Goal: Information Seeking & Learning: Learn about a topic

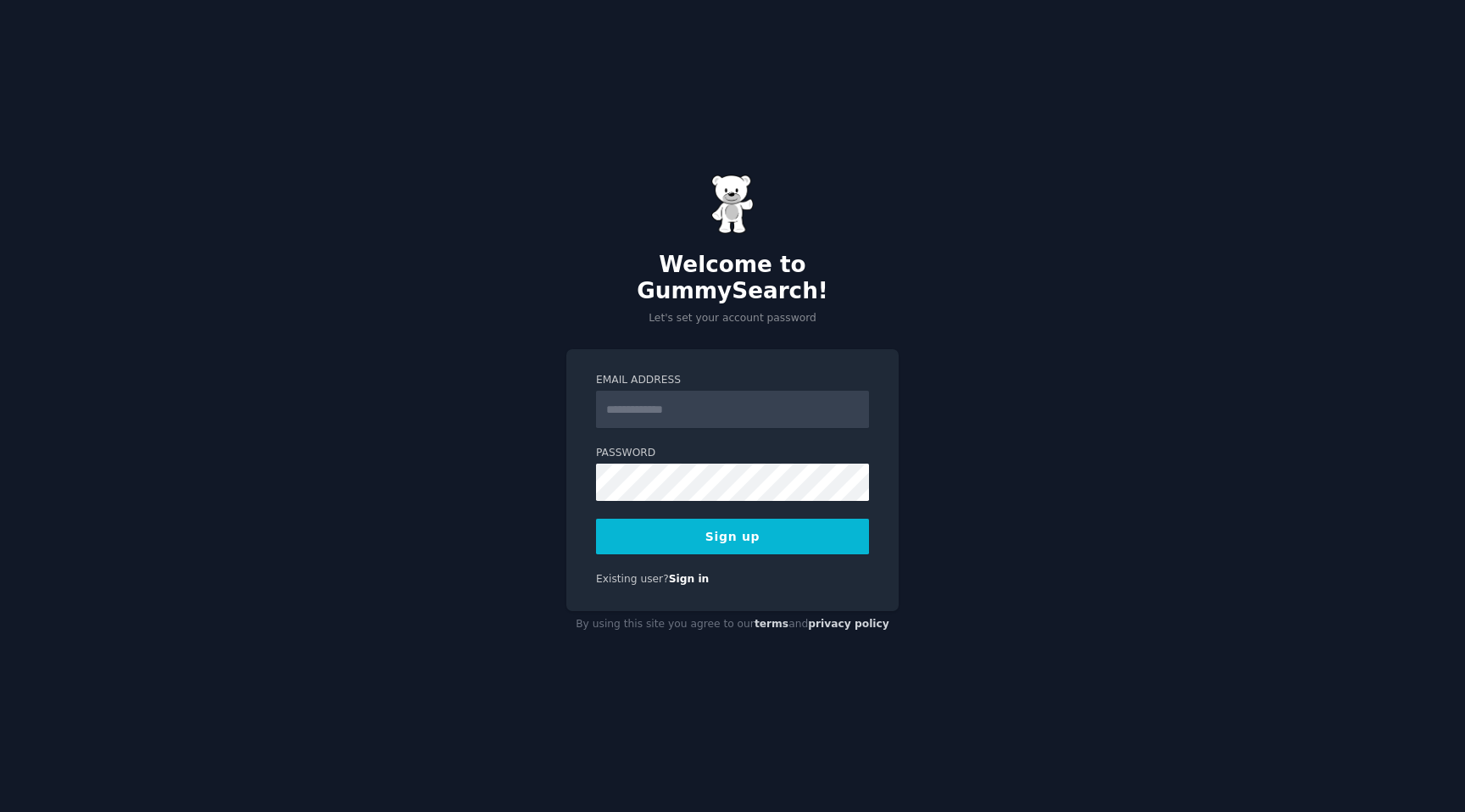
click at [650, 410] on input "Email Address" at bounding box center [733, 410] width 273 height 37
type input "**********"
click at [782, 527] on button "Sign up" at bounding box center [733, 536] width 273 height 36
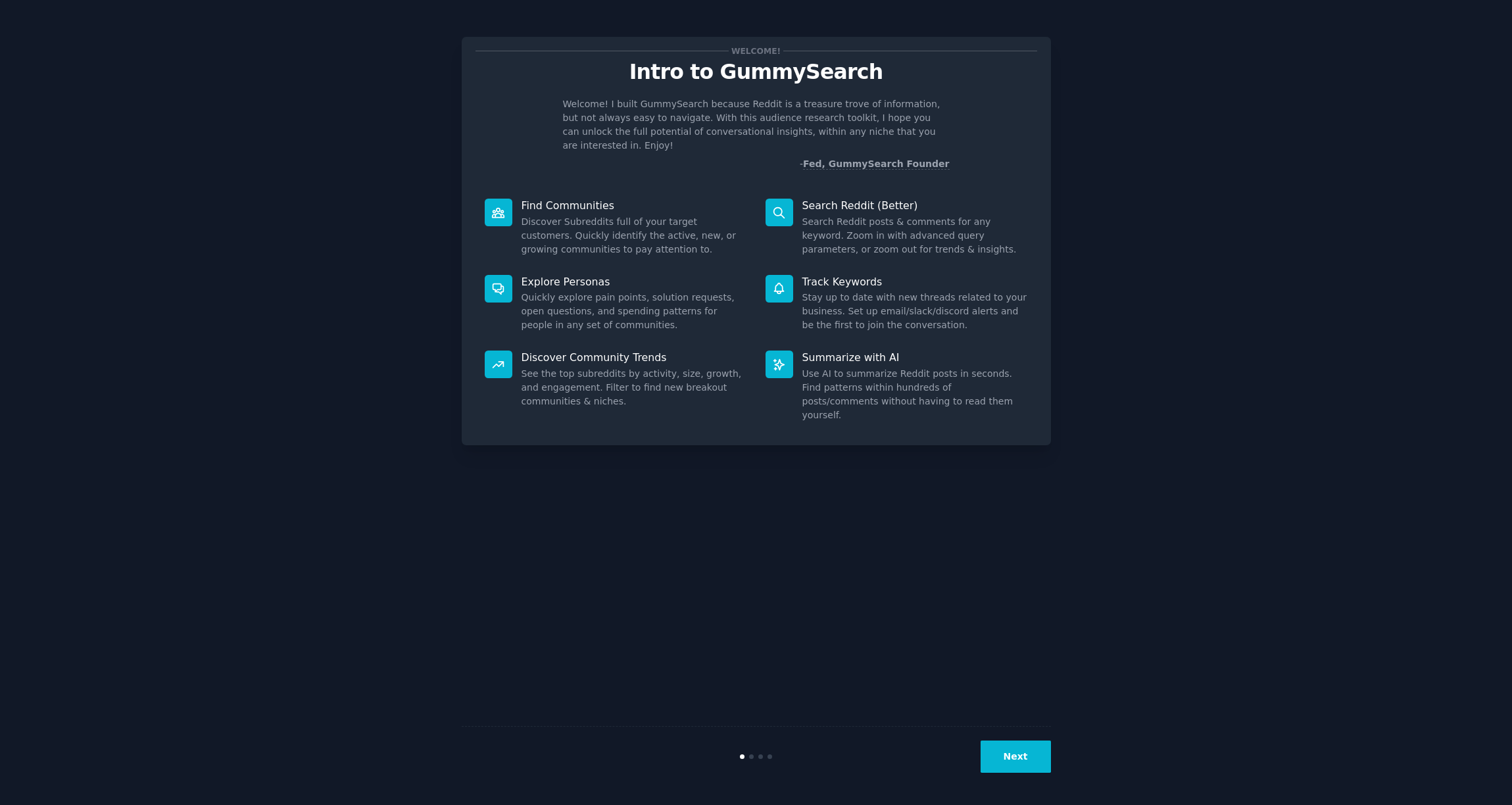
click at [1024, 630] on button "Next" at bounding box center [1016, 757] width 71 height 33
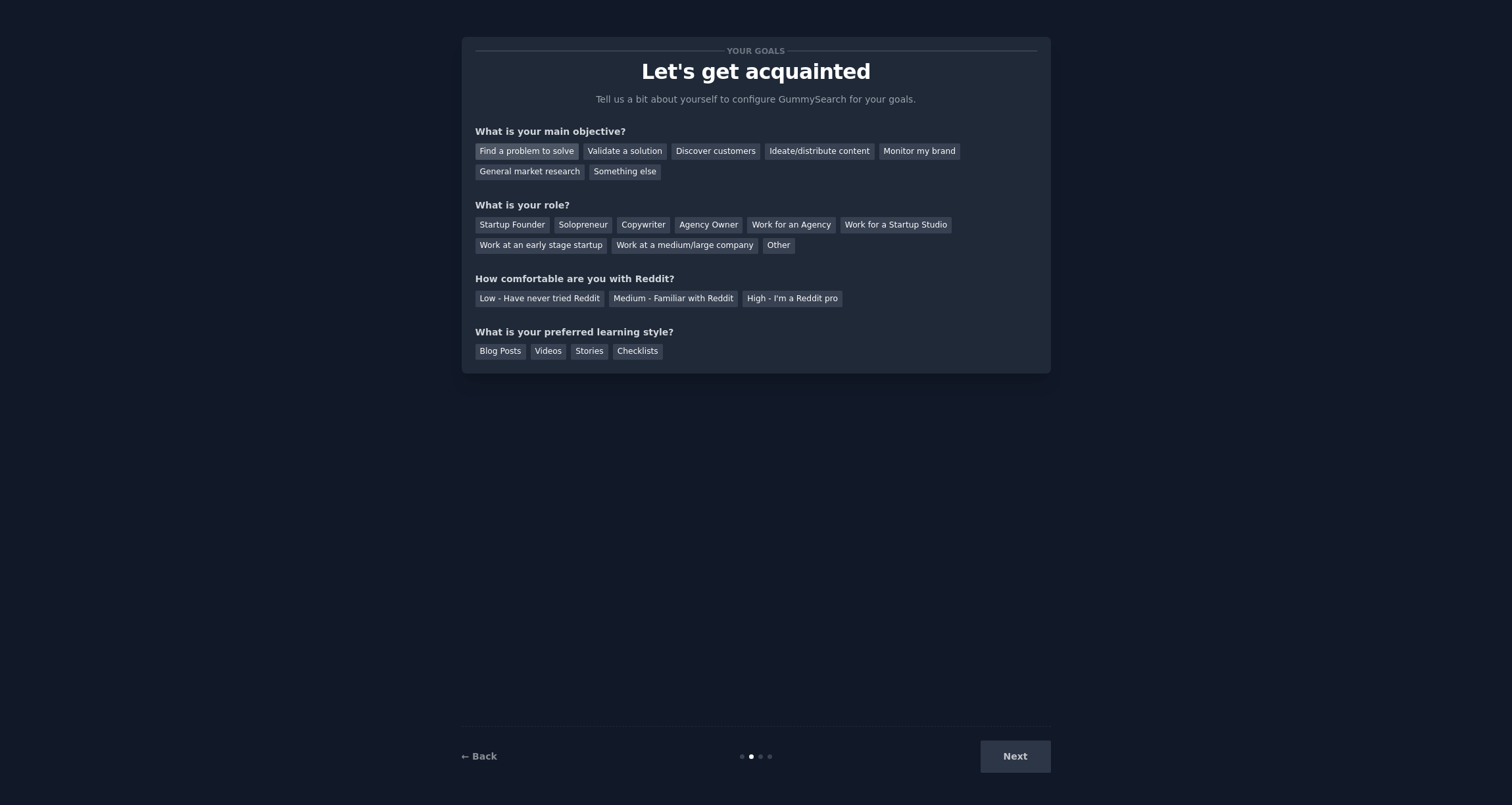
click at [546, 152] on div "Find a problem to solve" at bounding box center [527, 152] width 103 height 17
click at [530, 220] on div "Startup Founder" at bounding box center [513, 225] width 74 height 17
click at [570, 299] on div "Low - Have never tried Reddit" at bounding box center [540, 299] width 129 height 17
click at [617, 299] on div "Medium - Familiar with Reddit" at bounding box center [673, 299] width 129 height 17
click at [513, 357] on div "Blog Posts" at bounding box center [501, 353] width 51 height 17
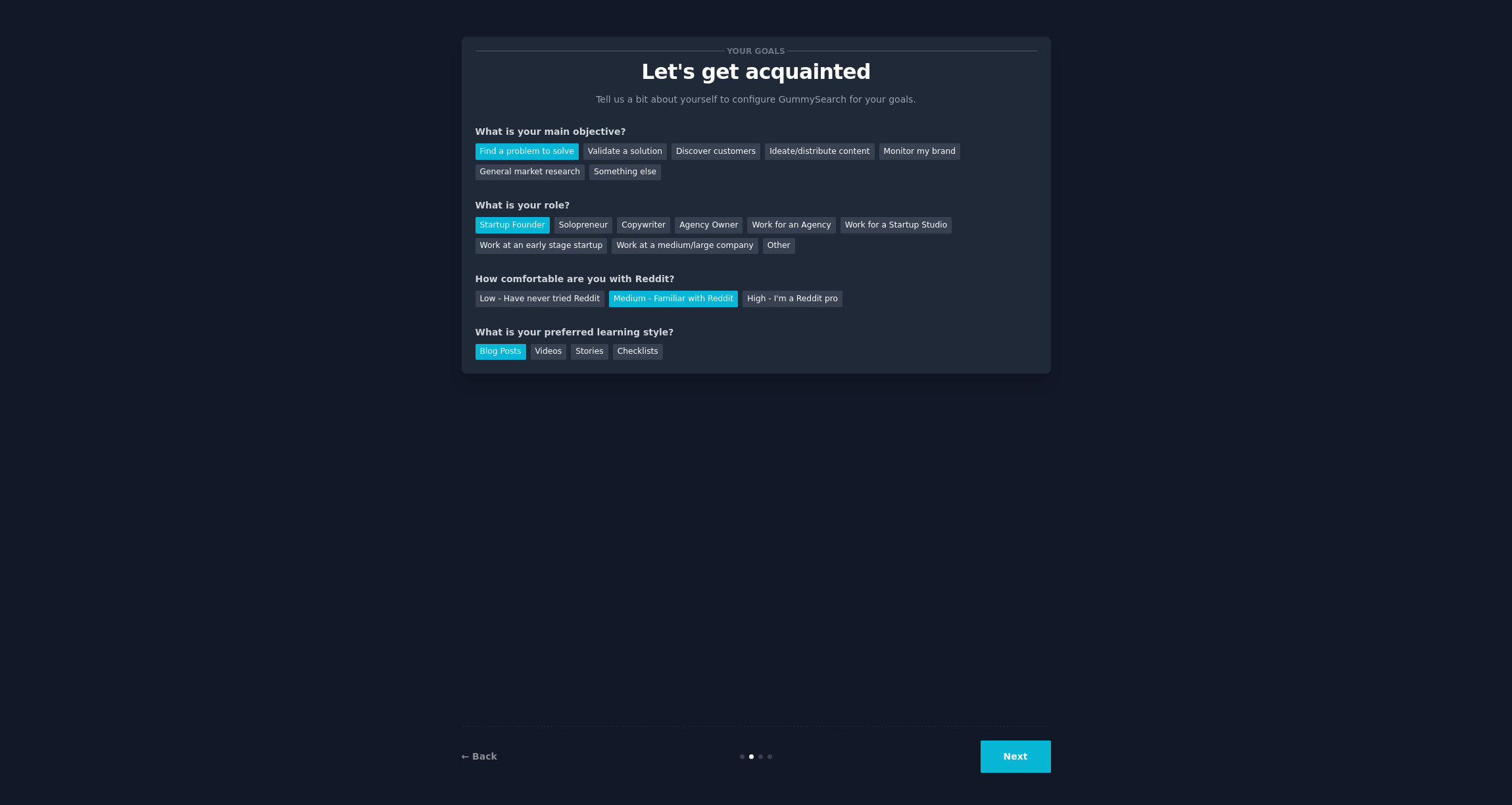
click at [997, 630] on button "Next" at bounding box center [1016, 757] width 71 height 33
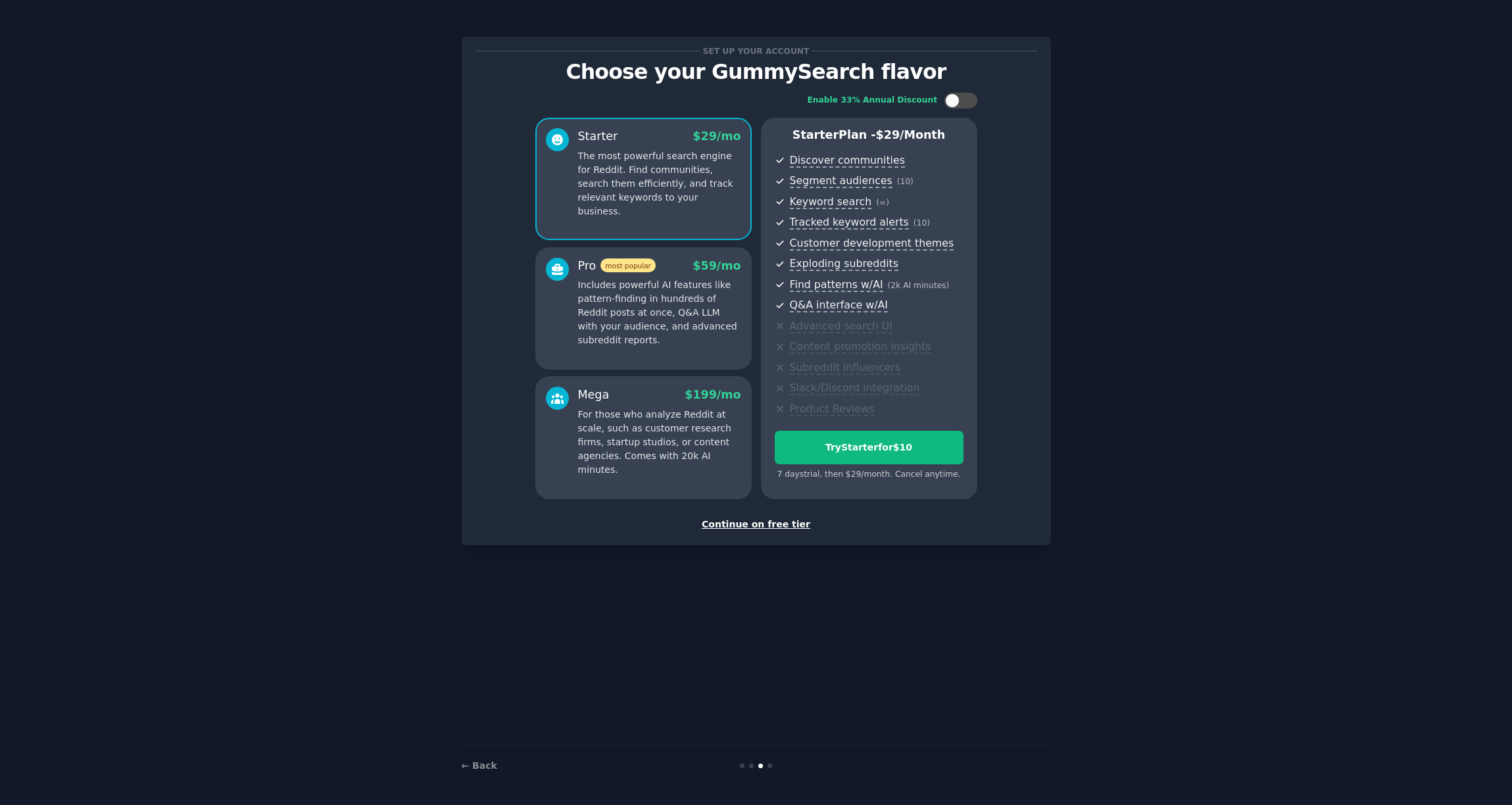
click at [759, 524] on div "Continue on free tier" at bounding box center [756, 524] width 562 height 14
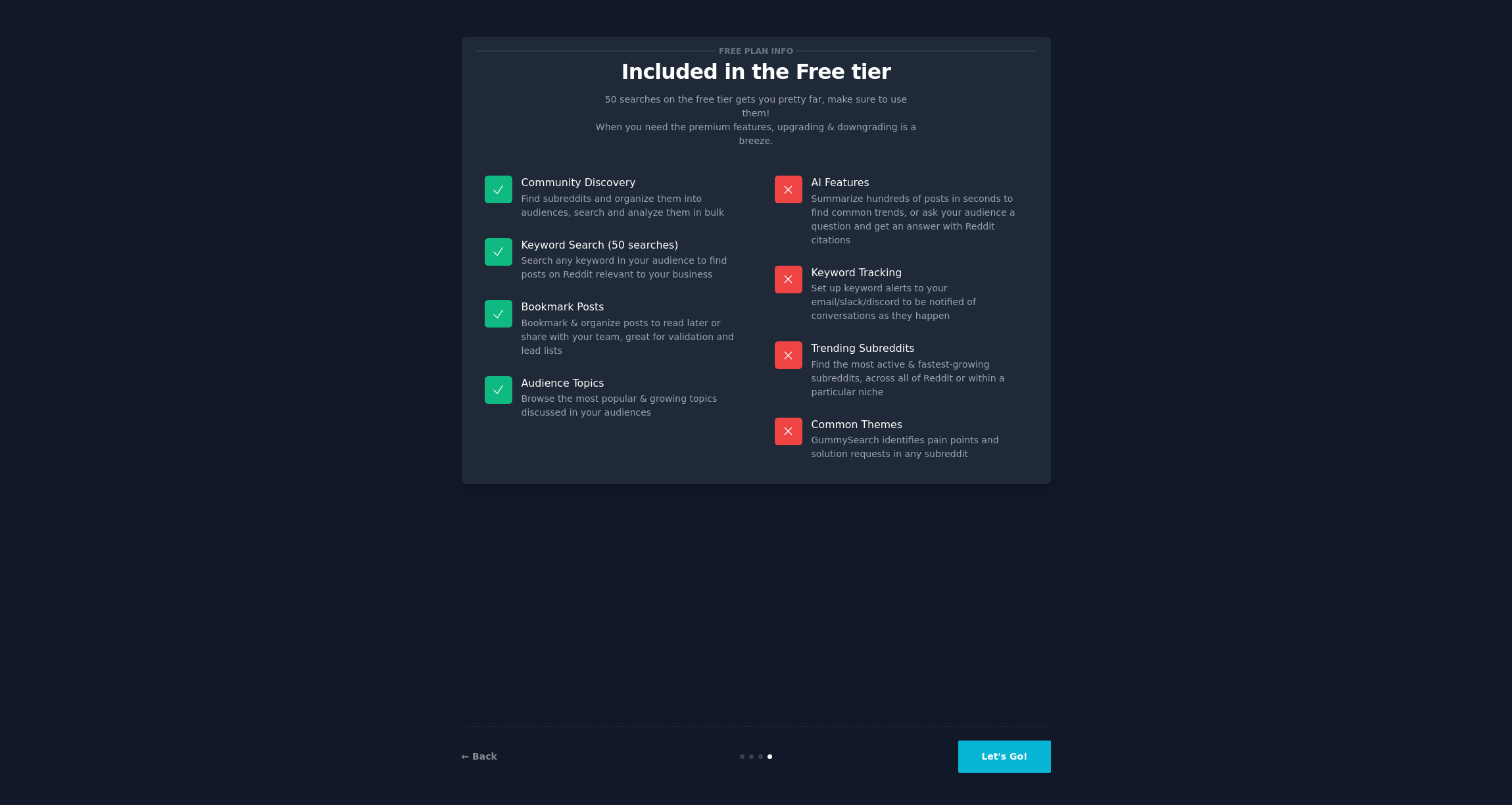
click at [992, 630] on button "Let's Go!" at bounding box center [1004, 757] width 92 height 33
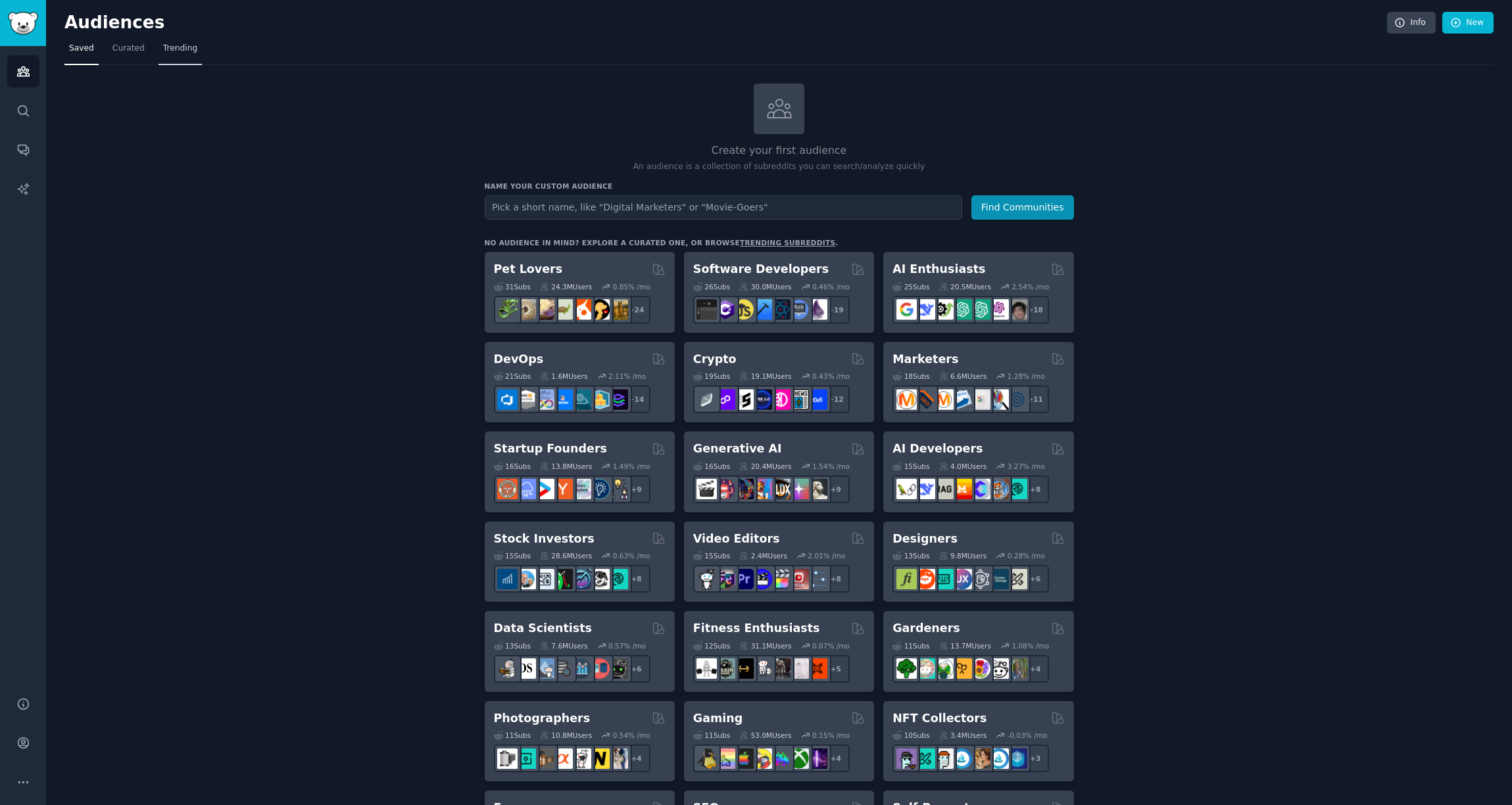
click at [178, 49] on span "Trending" at bounding box center [179, 48] width 34 height 12
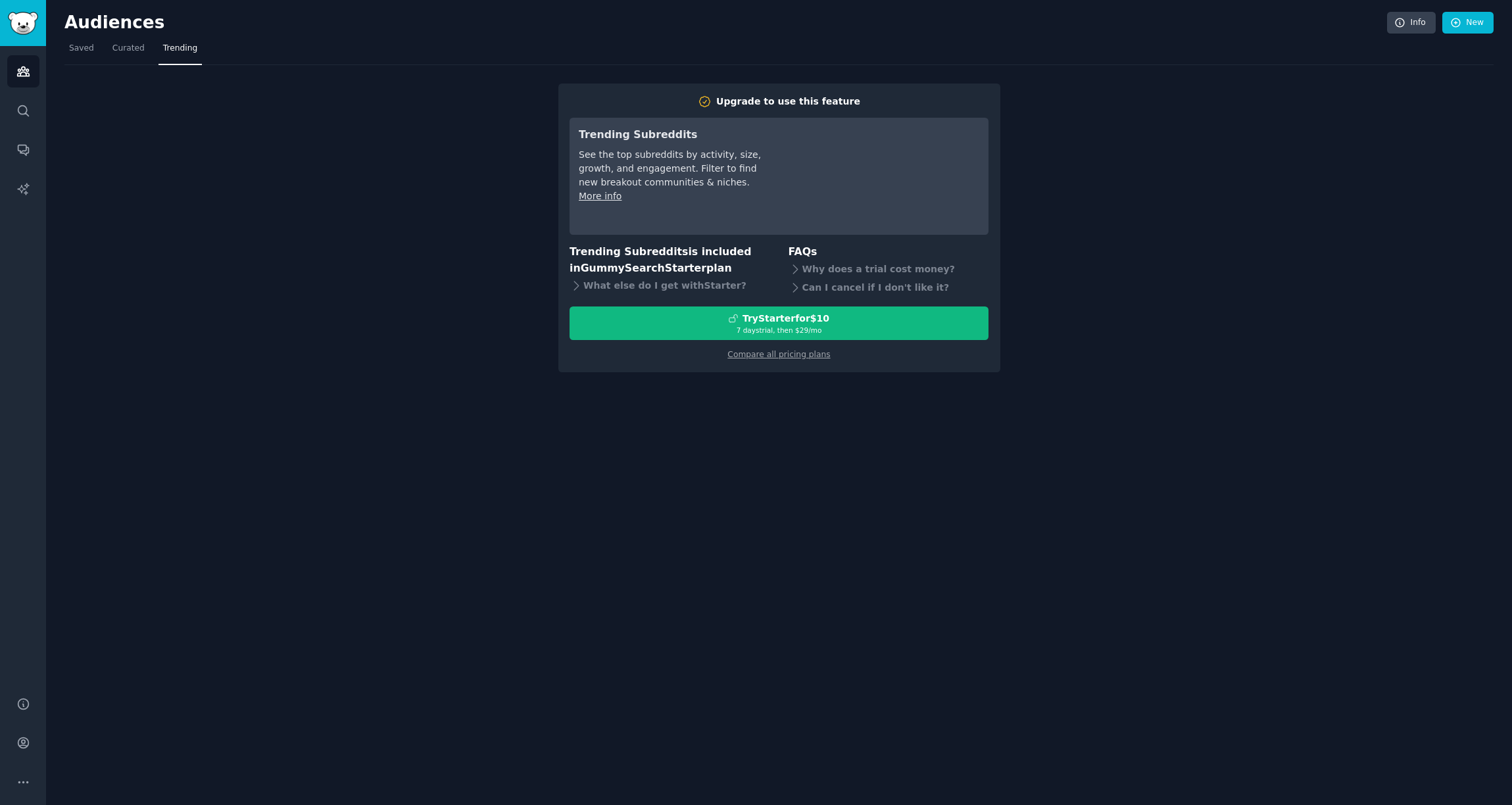
click at [178, 49] on span "Trending" at bounding box center [179, 48] width 34 height 12
click at [384, 170] on div "Upgrade to use this feature Trending Subreddits See the top subreddits by activ…" at bounding box center [779, 218] width 1429 height 307
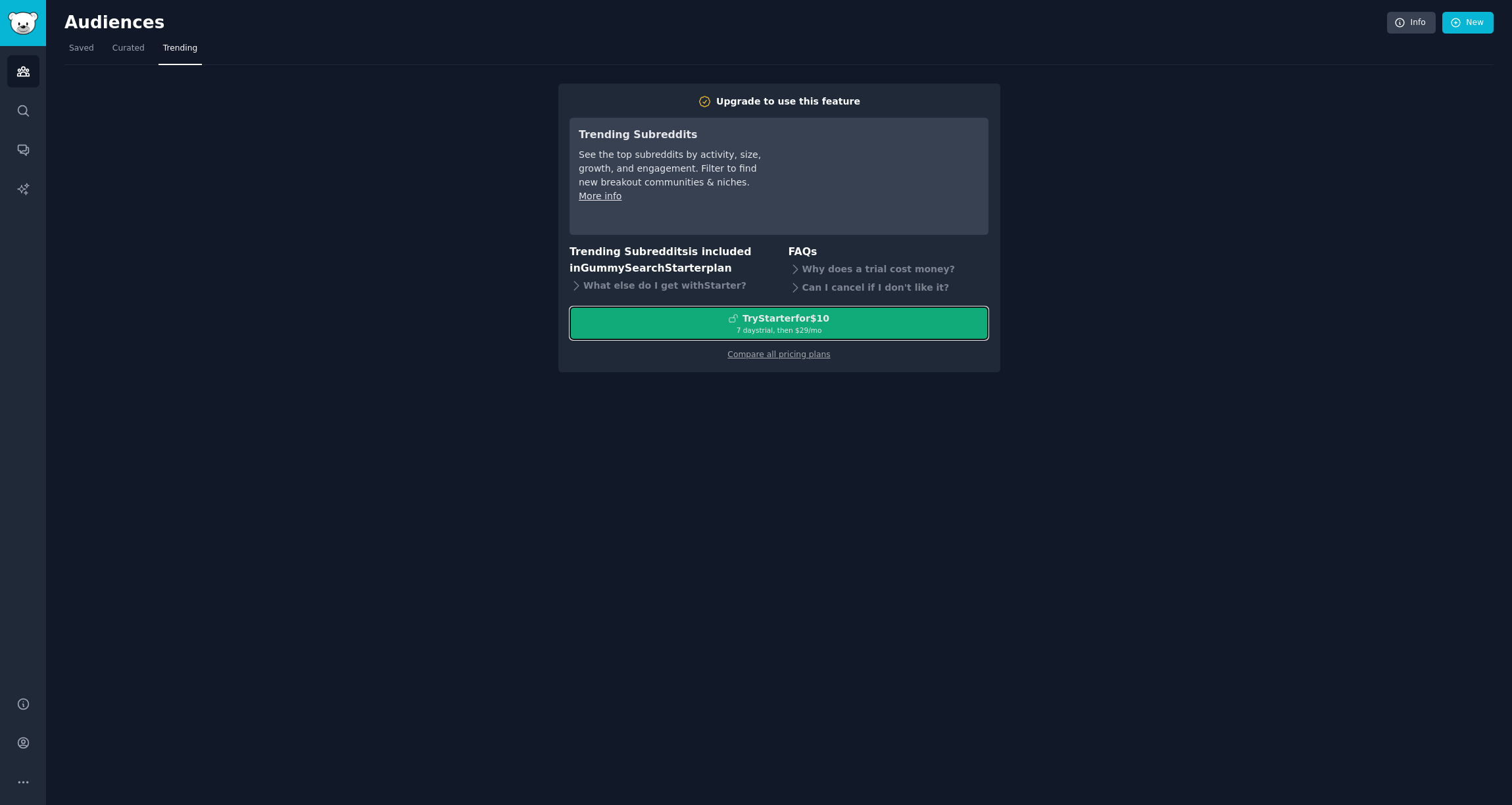
click at [800, 317] on div "Try Starter for $10" at bounding box center [785, 319] width 87 height 14
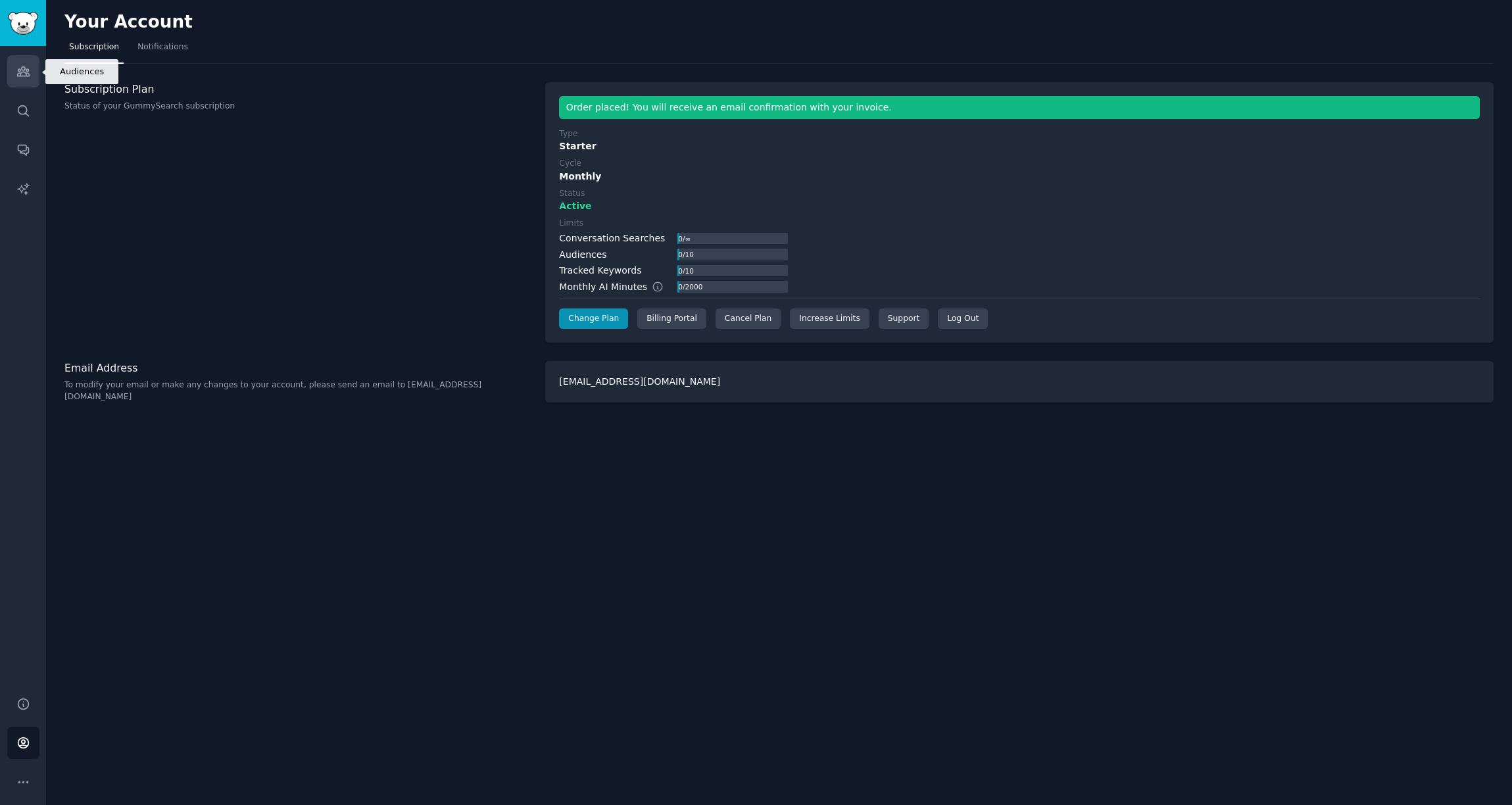
click at [20, 71] on icon "Sidebar" at bounding box center [24, 71] width 14 height 14
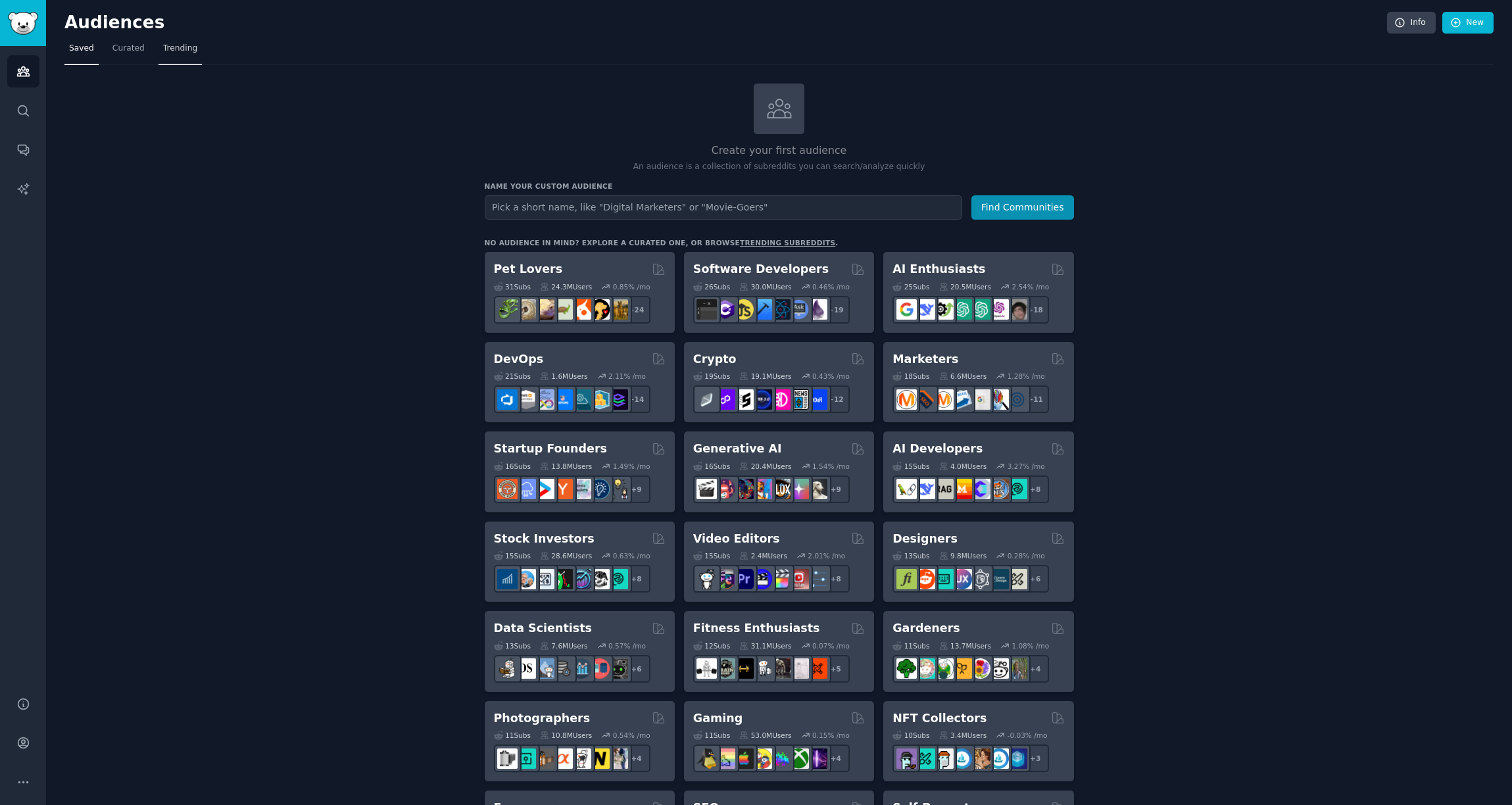
click at [191, 46] on span "Trending" at bounding box center [179, 48] width 34 height 12
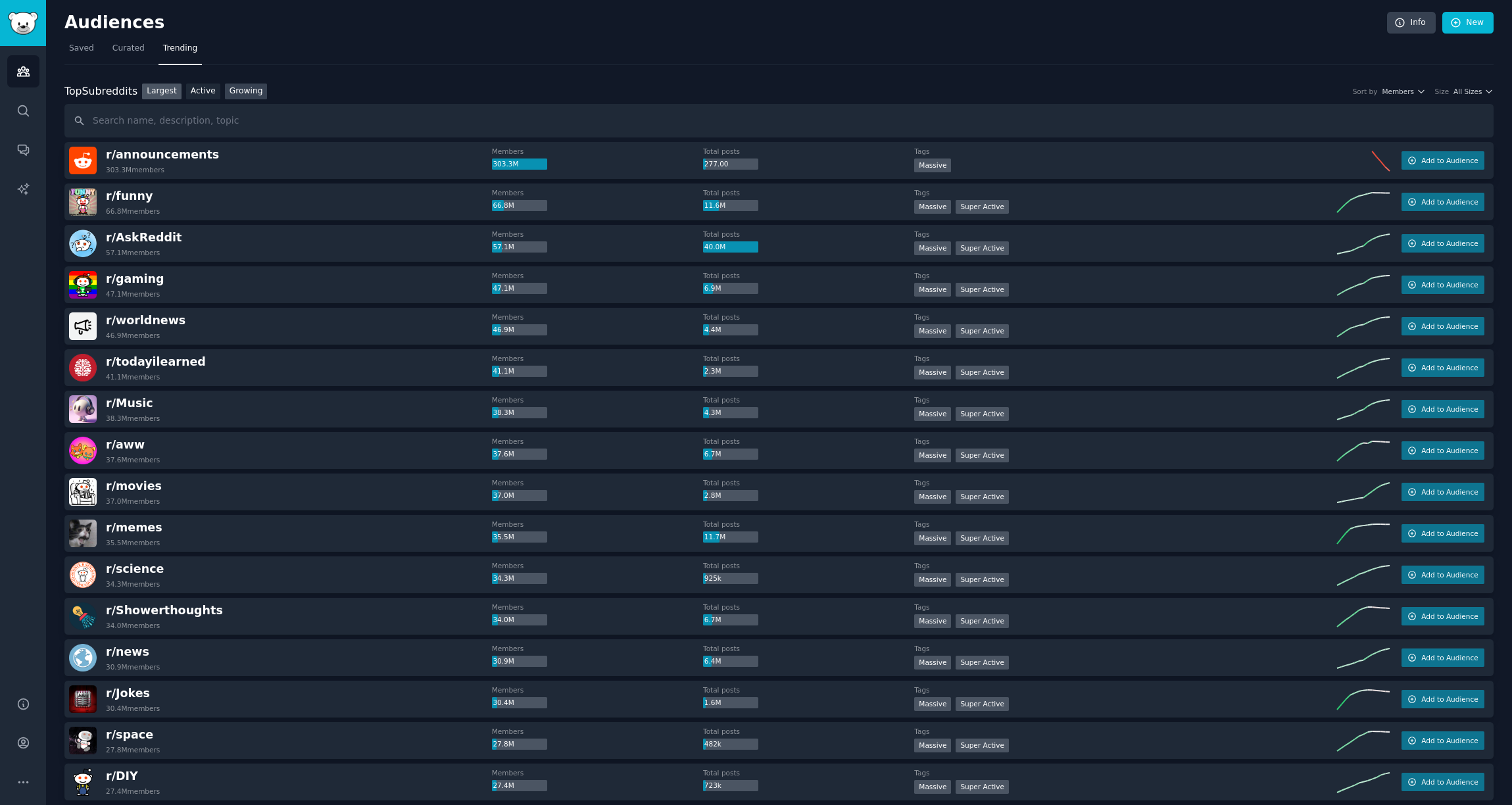
click at [245, 94] on link "Growing" at bounding box center [247, 92] width 43 height 17
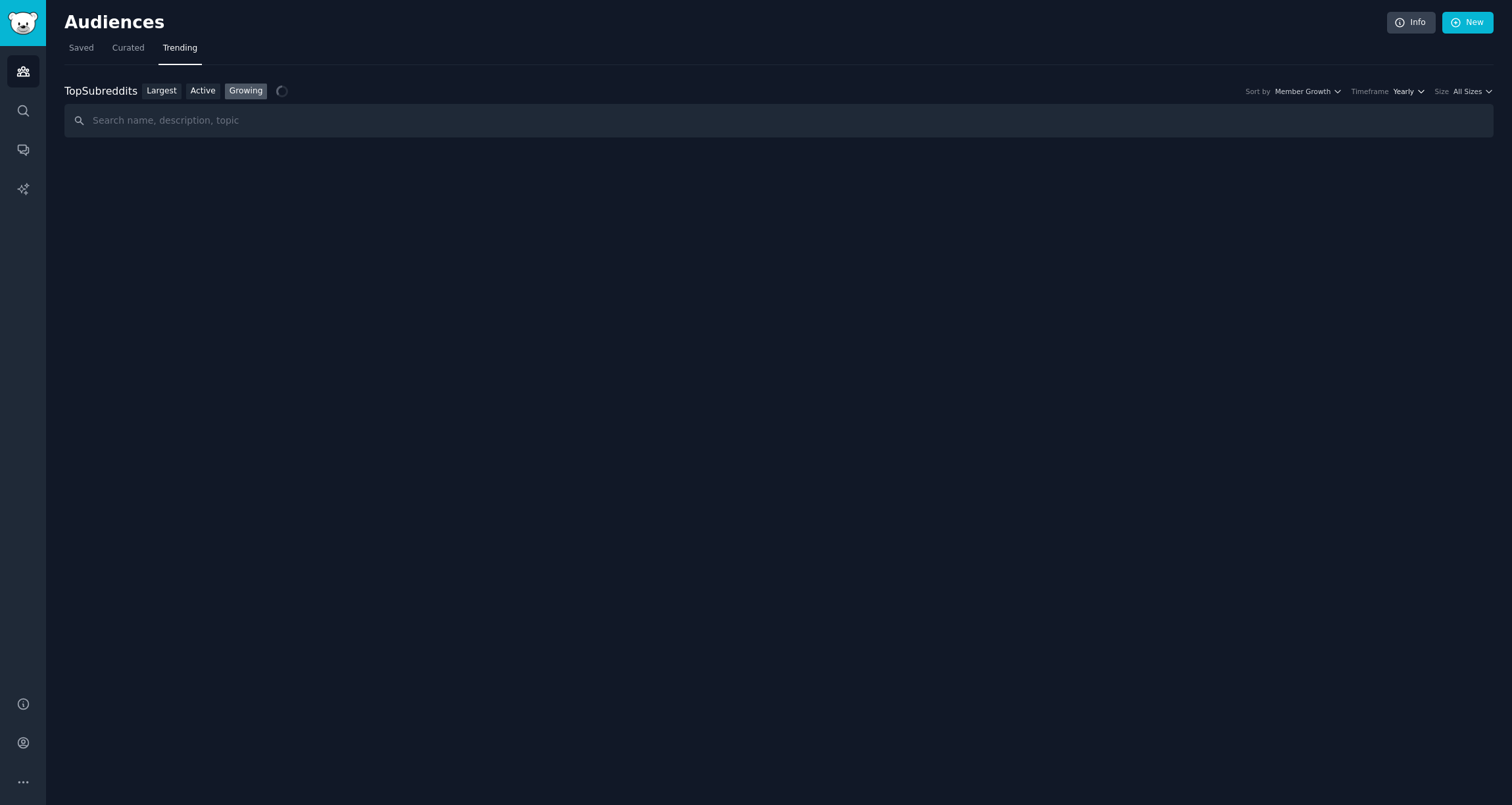
click at [1417, 94] on icon "button" at bounding box center [1421, 91] width 9 height 9
click at [1390, 145] on div "Monthly" at bounding box center [1360, 139] width 123 height 23
click at [1471, 87] on span "All Sizes" at bounding box center [1468, 91] width 28 height 9
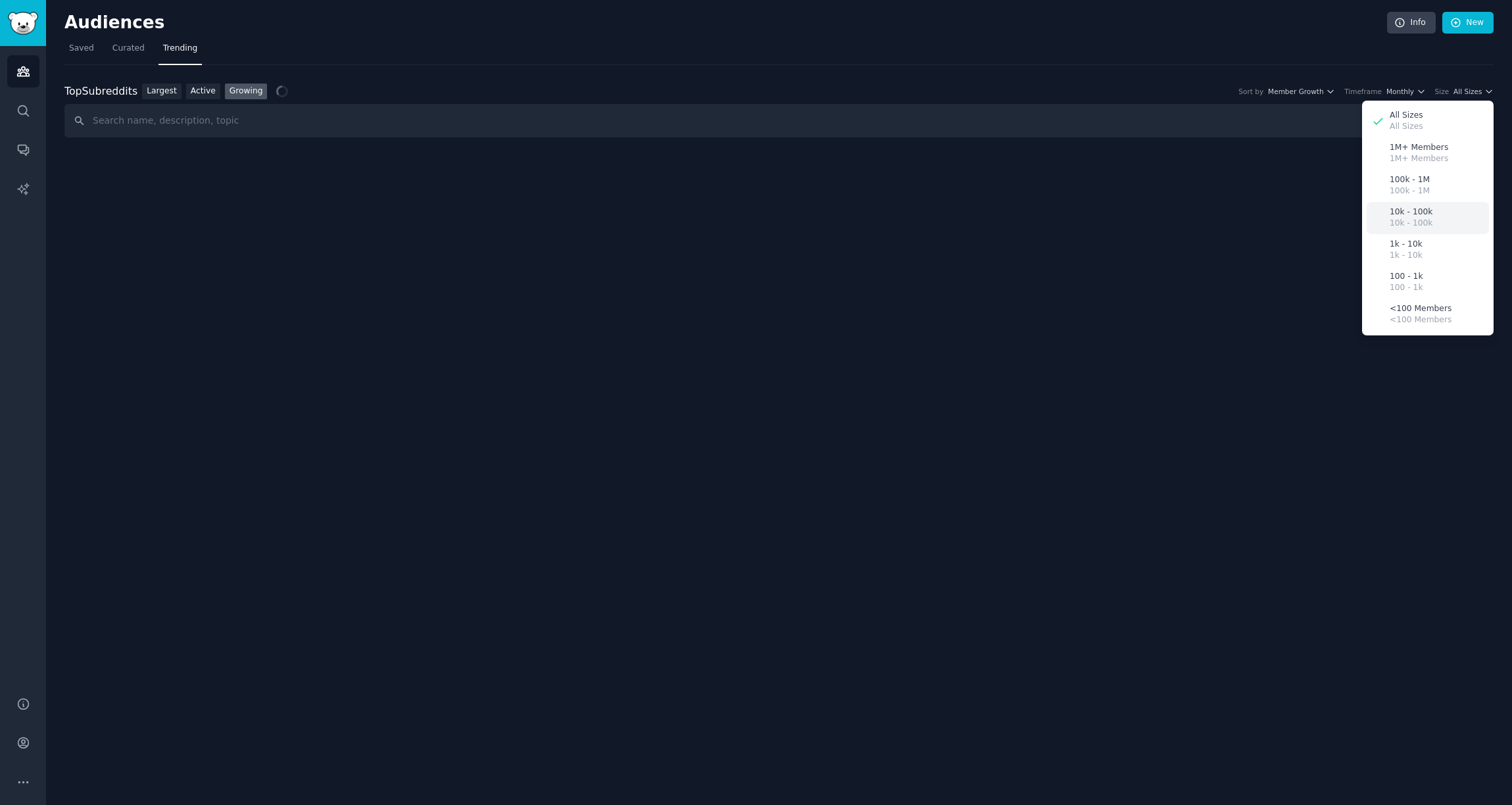
click at [1430, 215] on div "10k - 100k 10k - 100k" at bounding box center [1427, 218] width 123 height 33
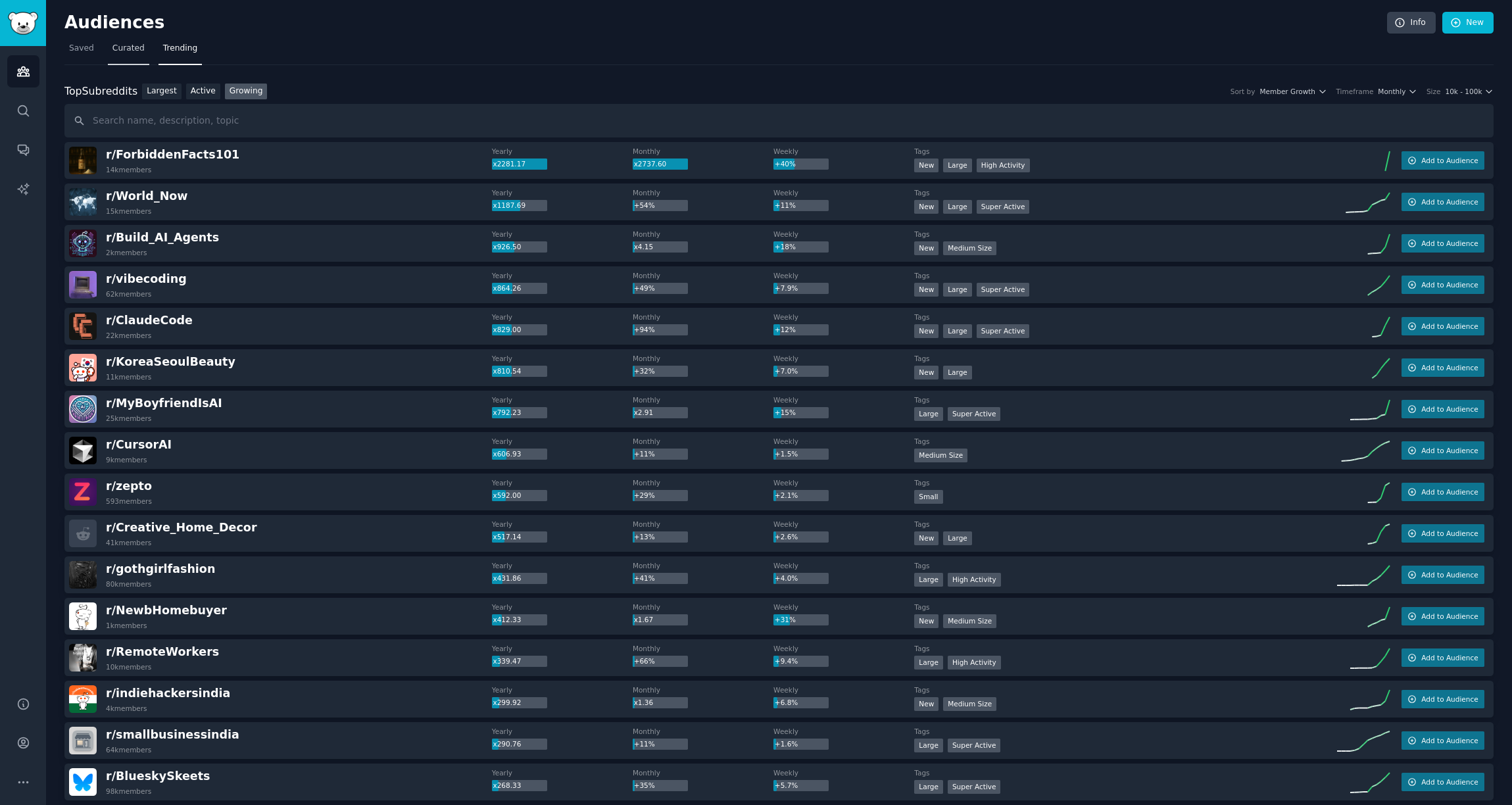
click at [123, 48] on span "Curated" at bounding box center [128, 48] width 33 height 12
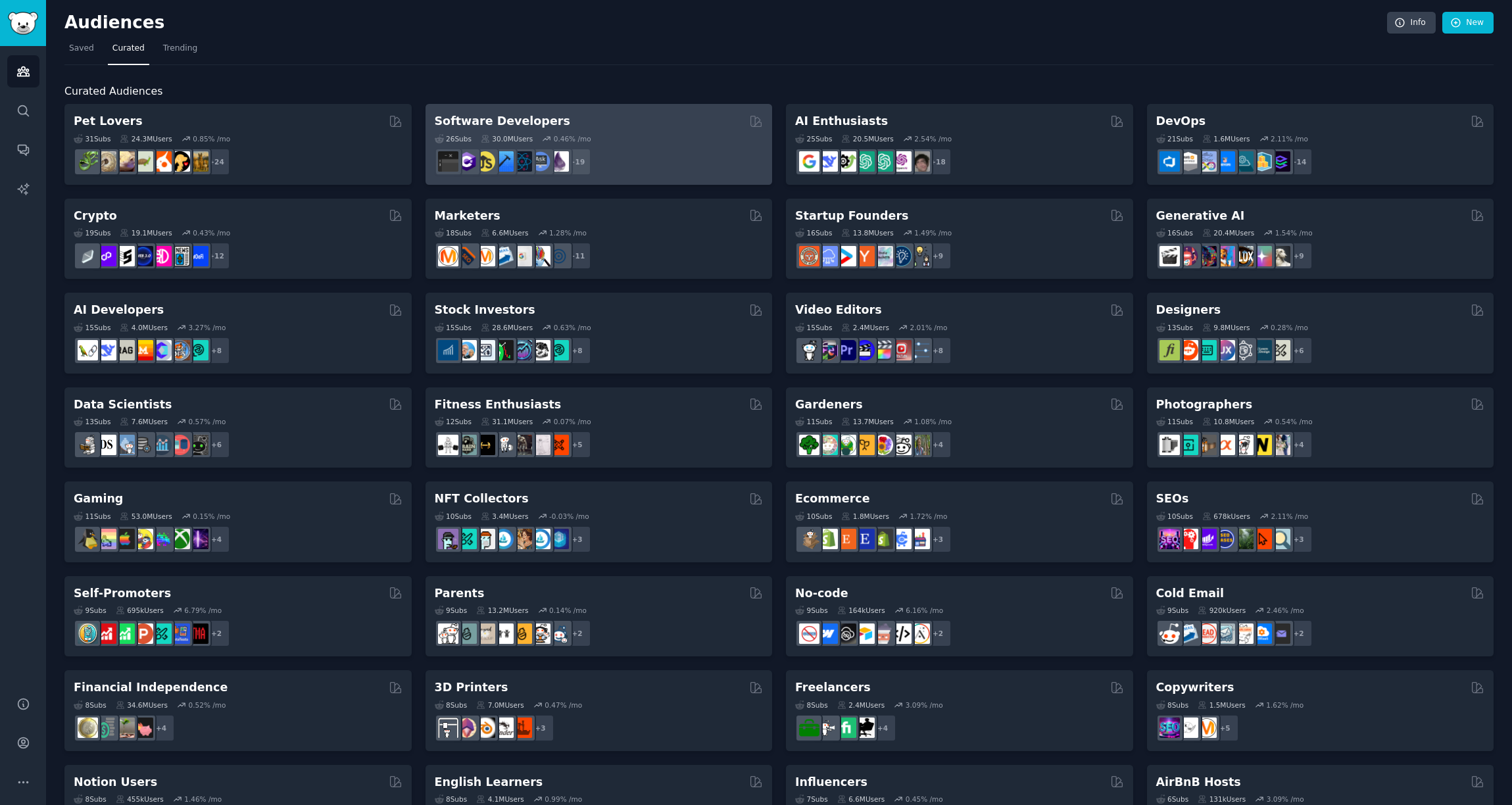
click at [594, 122] on div "Software Developers" at bounding box center [599, 121] width 329 height 17
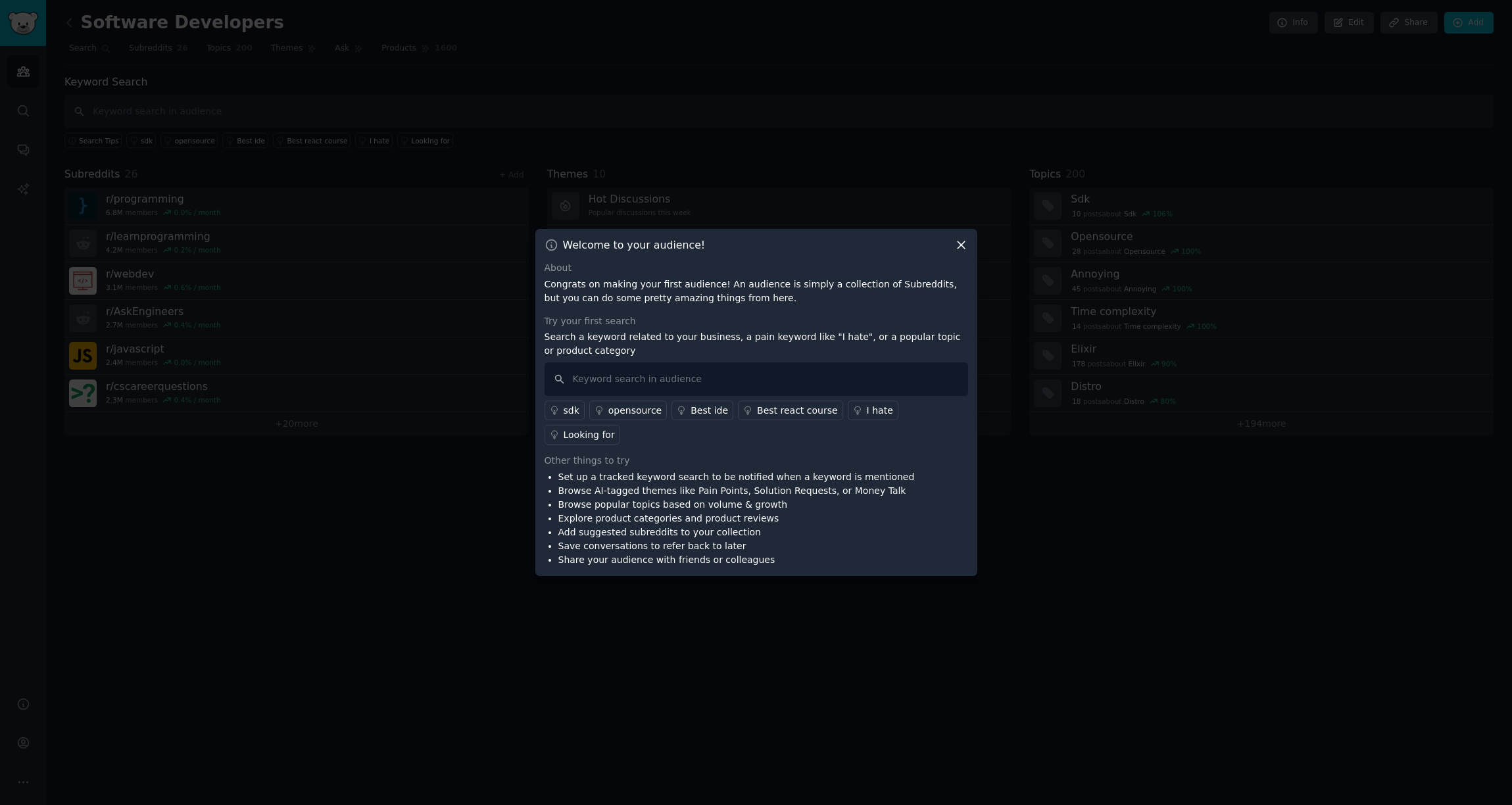
click at [615, 428] on div "Looking for" at bounding box center [589, 435] width 51 height 14
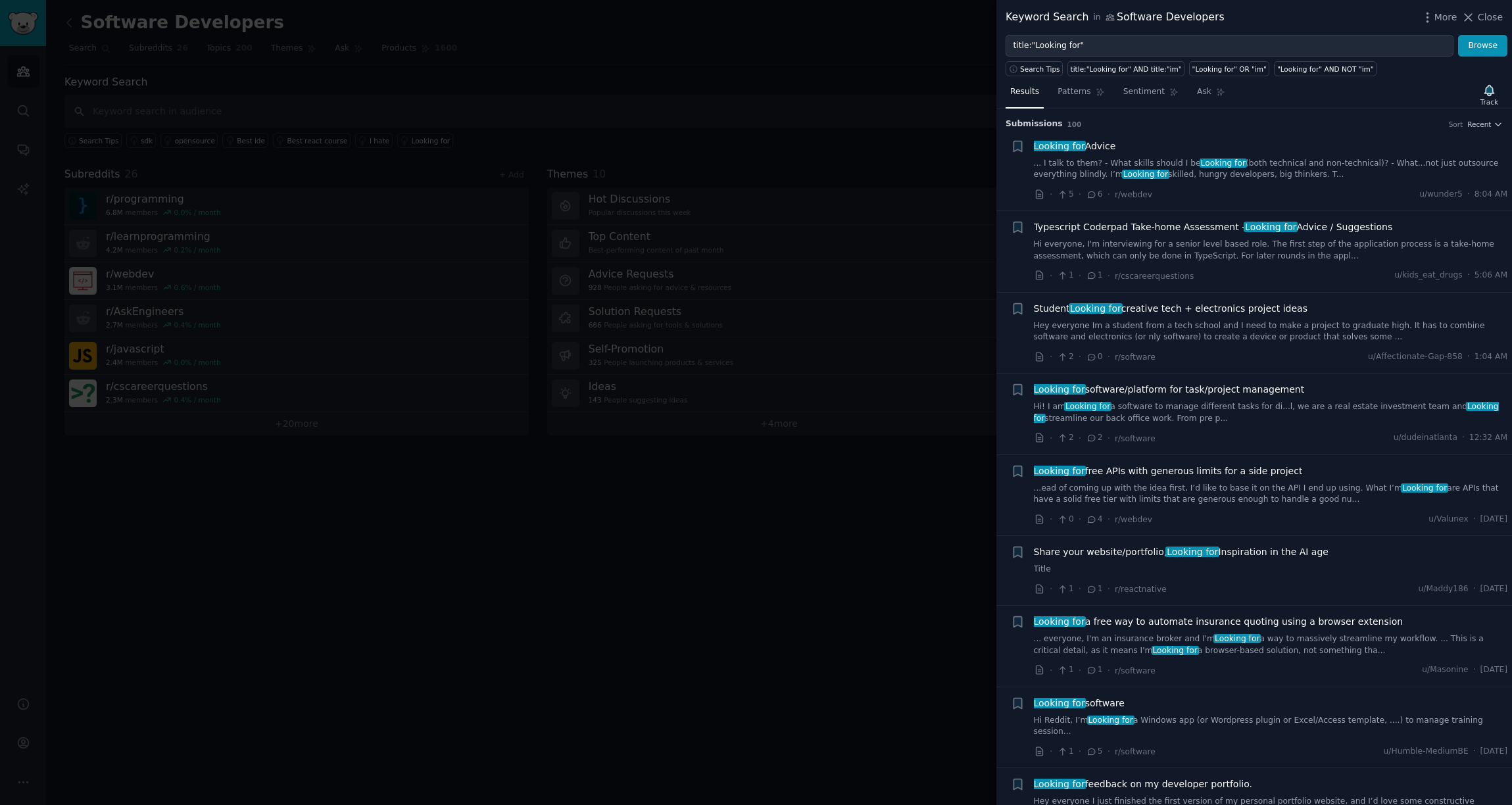
click at [882, 147] on div at bounding box center [756, 402] width 1512 height 805
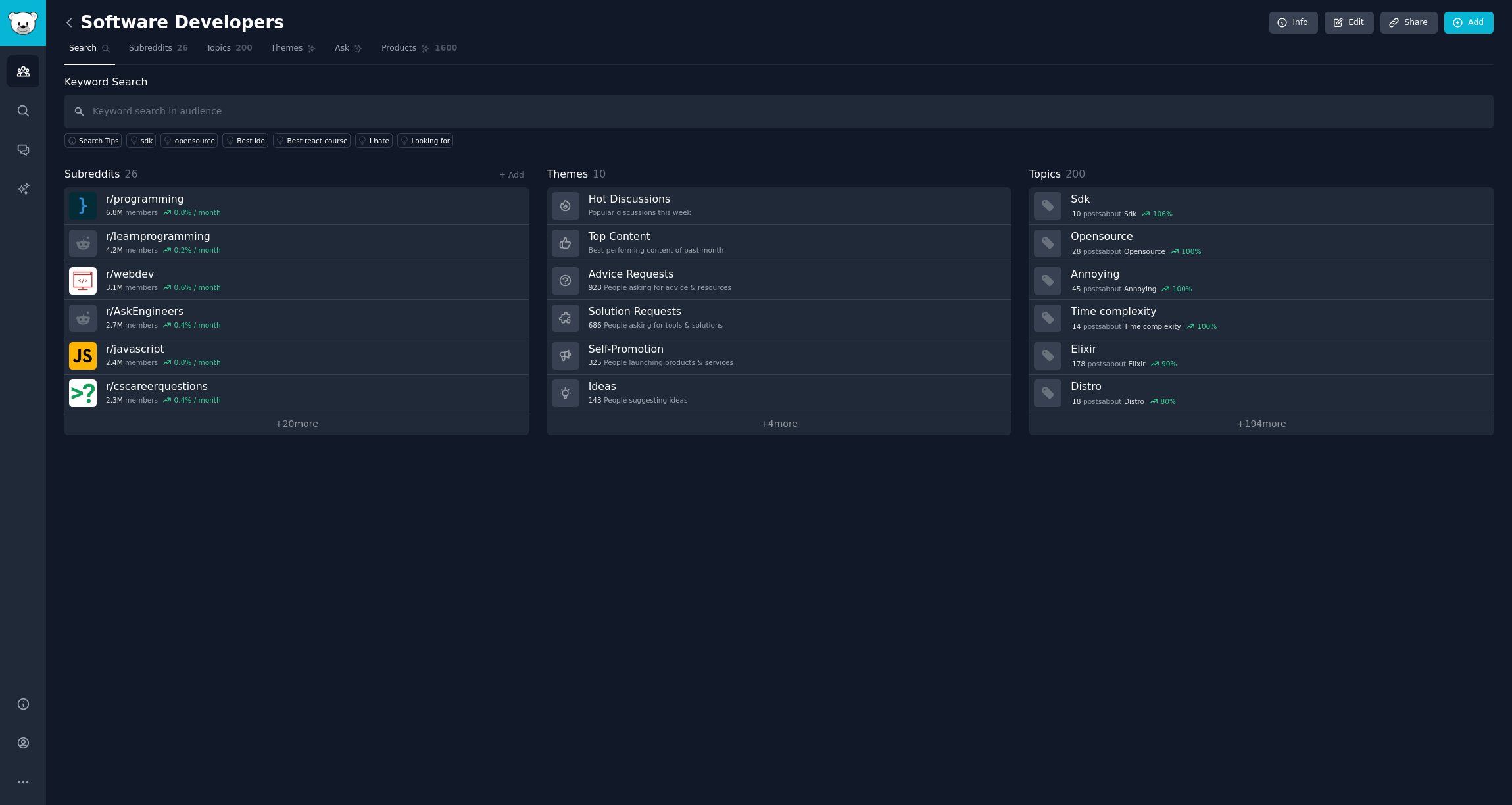
click at [71, 26] on icon at bounding box center [69, 23] width 14 height 14
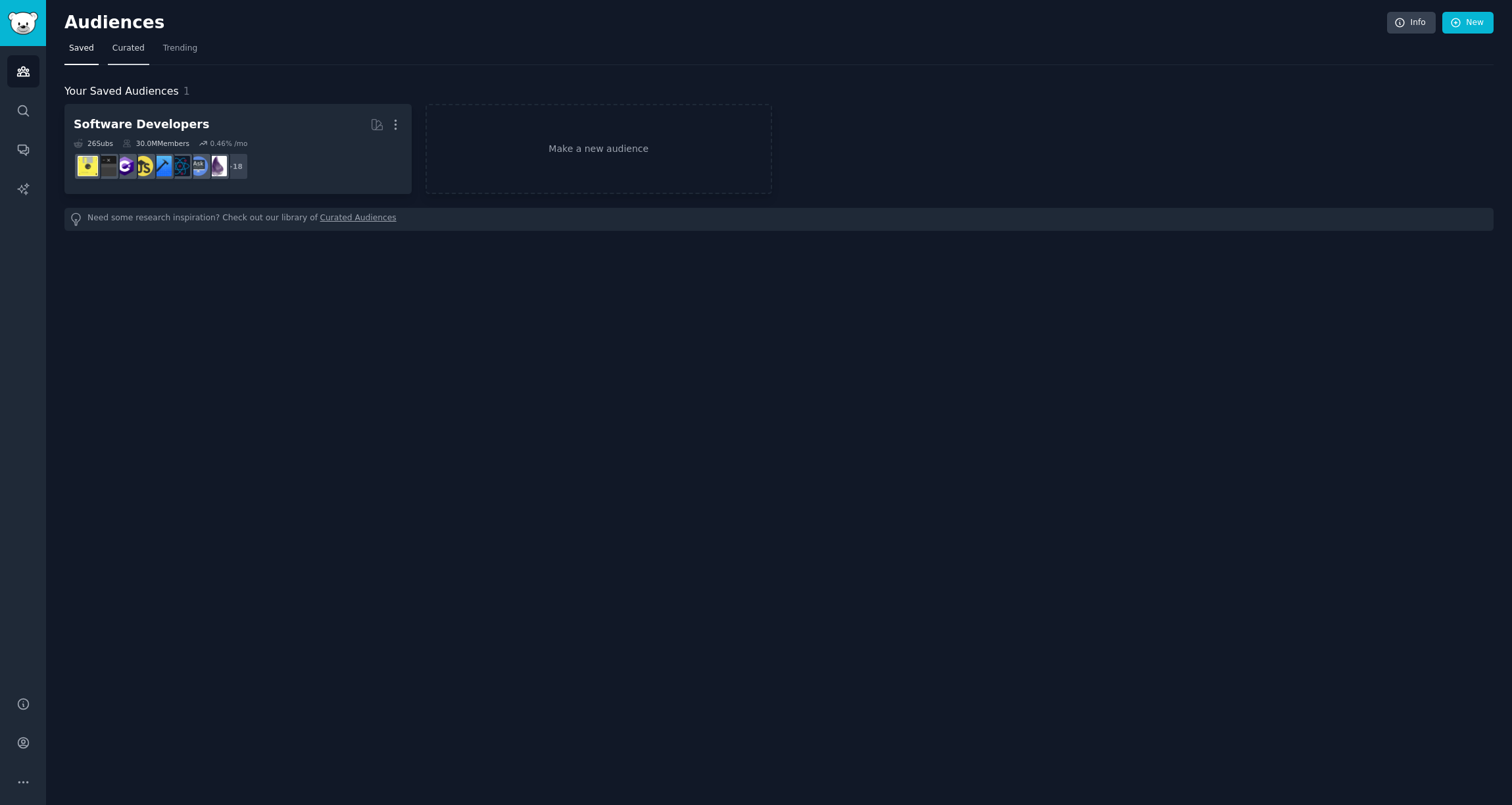
click at [138, 53] on span "Curated" at bounding box center [128, 48] width 33 height 12
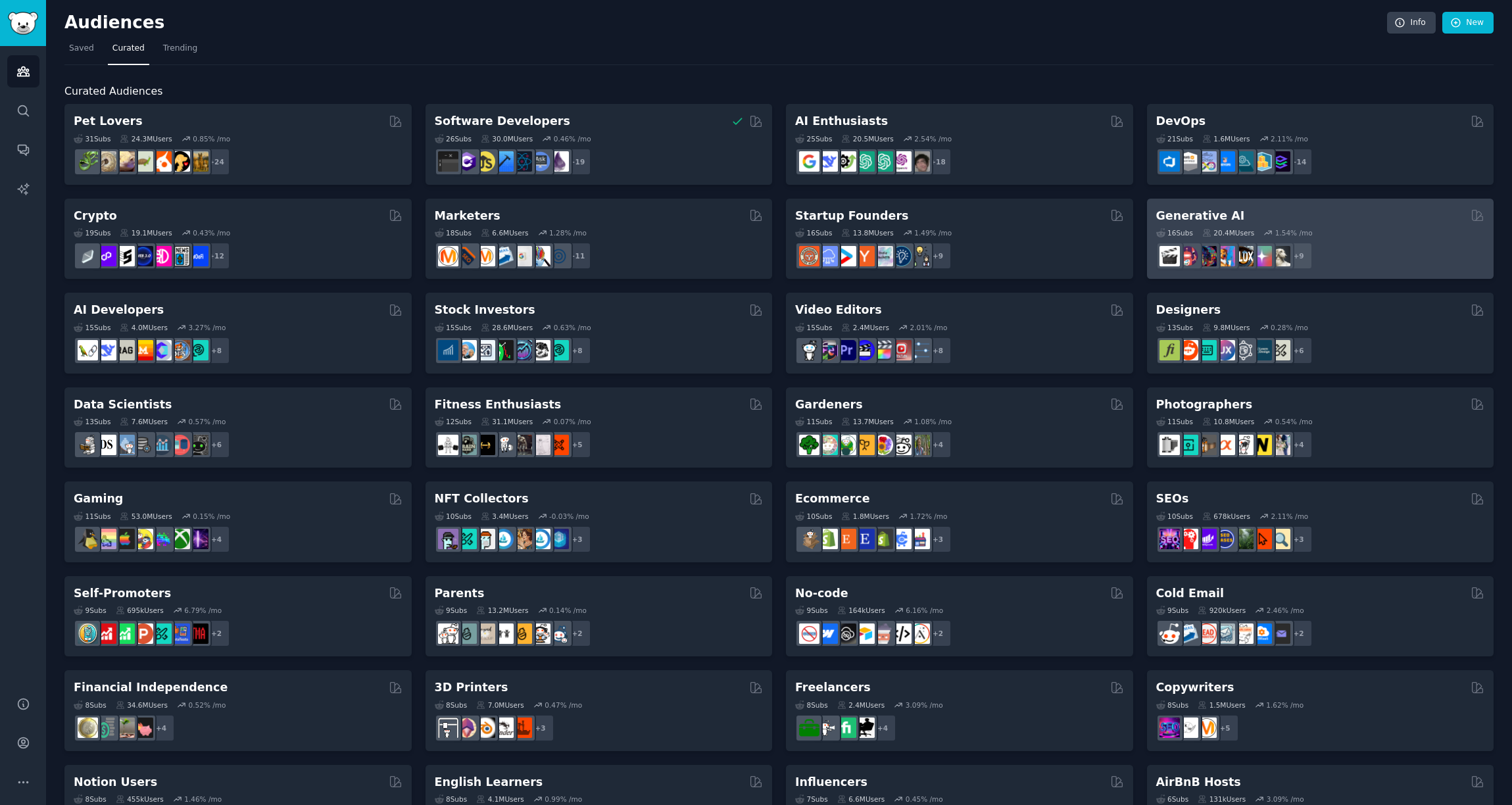
click at [1360, 211] on div "Generative AI" at bounding box center [1320, 216] width 329 height 17
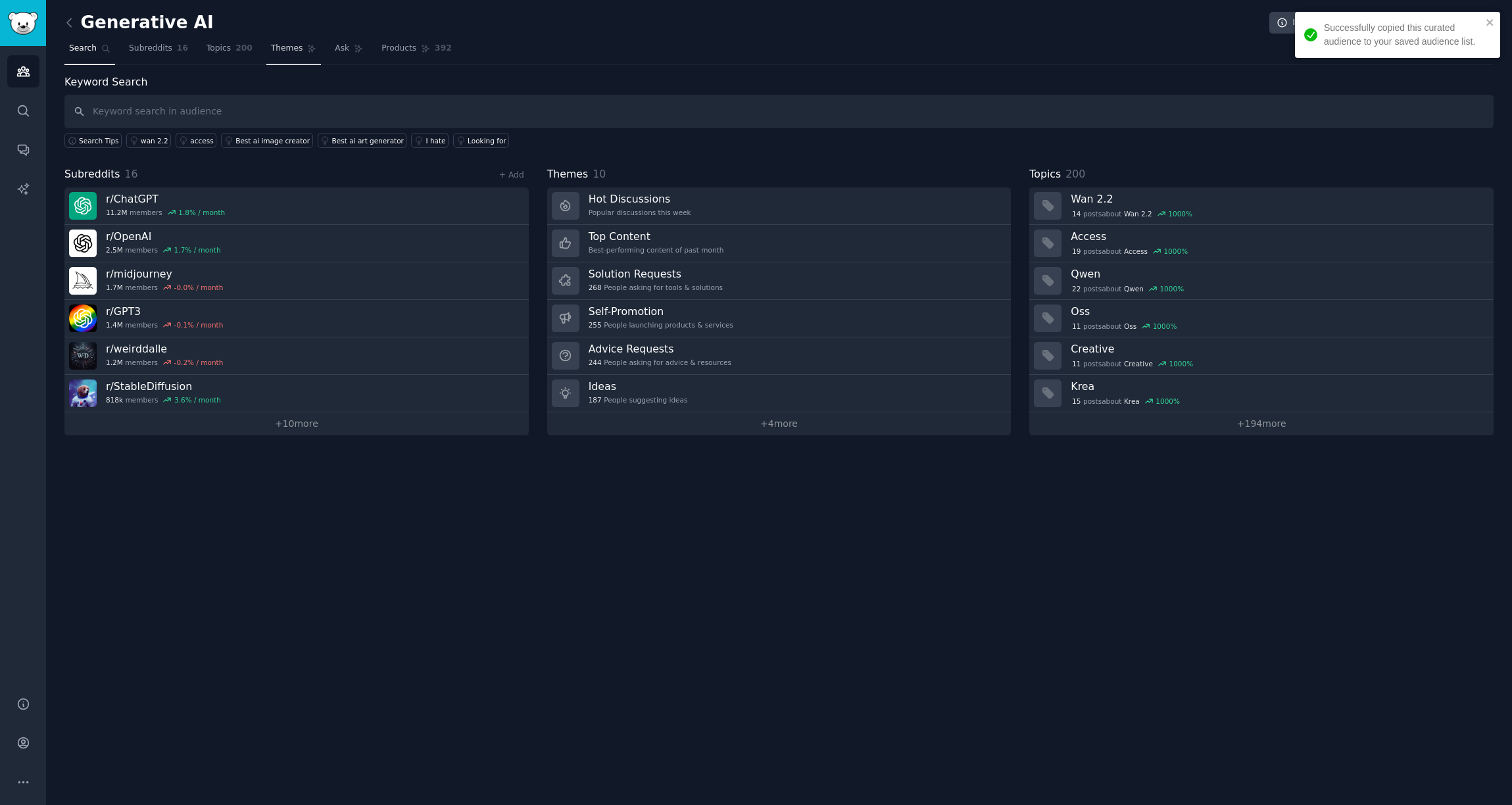
click at [285, 51] on span "Themes" at bounding box center [287, 48] width 33 height 12
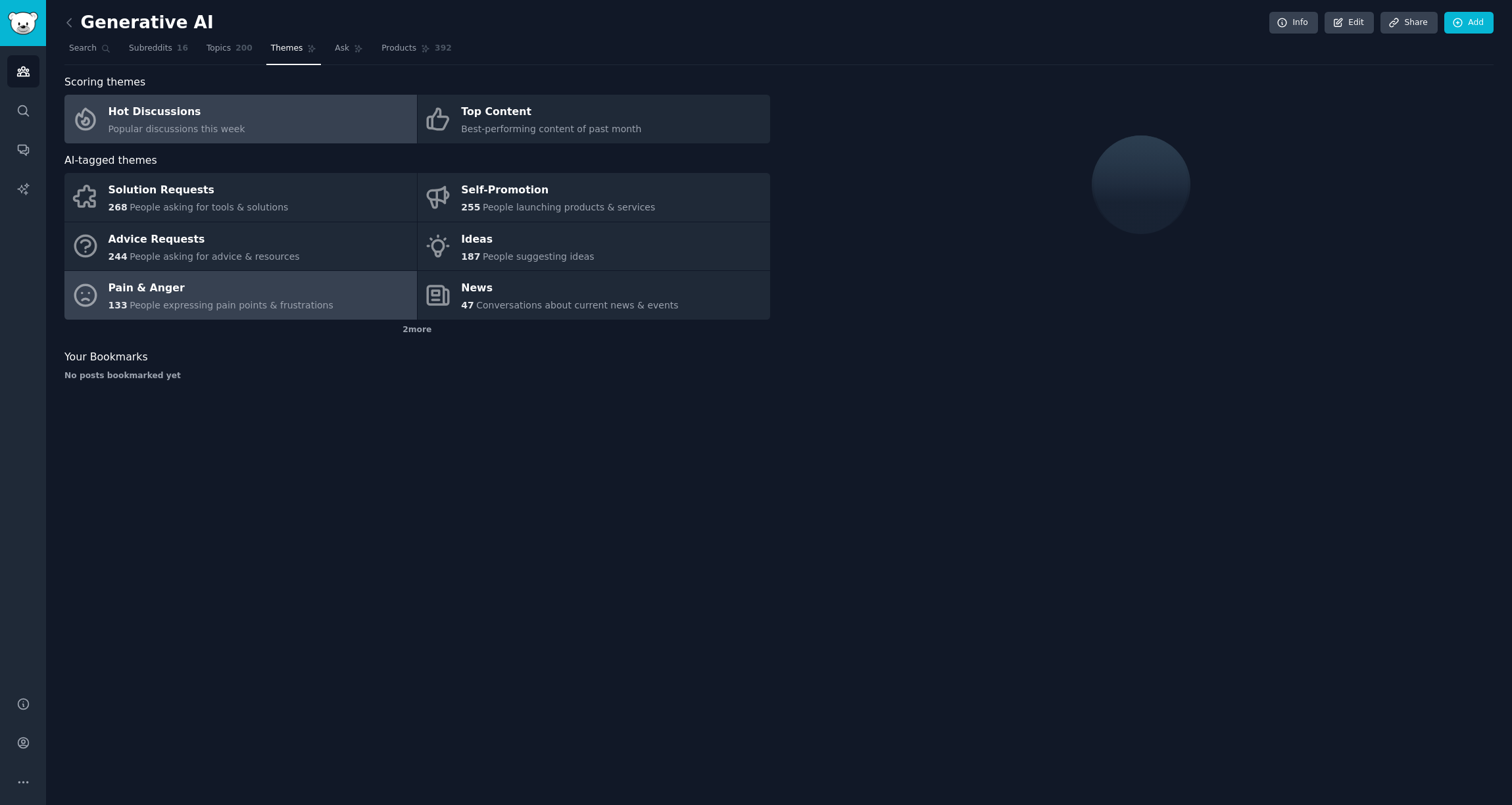
click at [265, 303] on span "People expressing pain points & frustrations" at bounding box center [231, 305] width 204 height 10
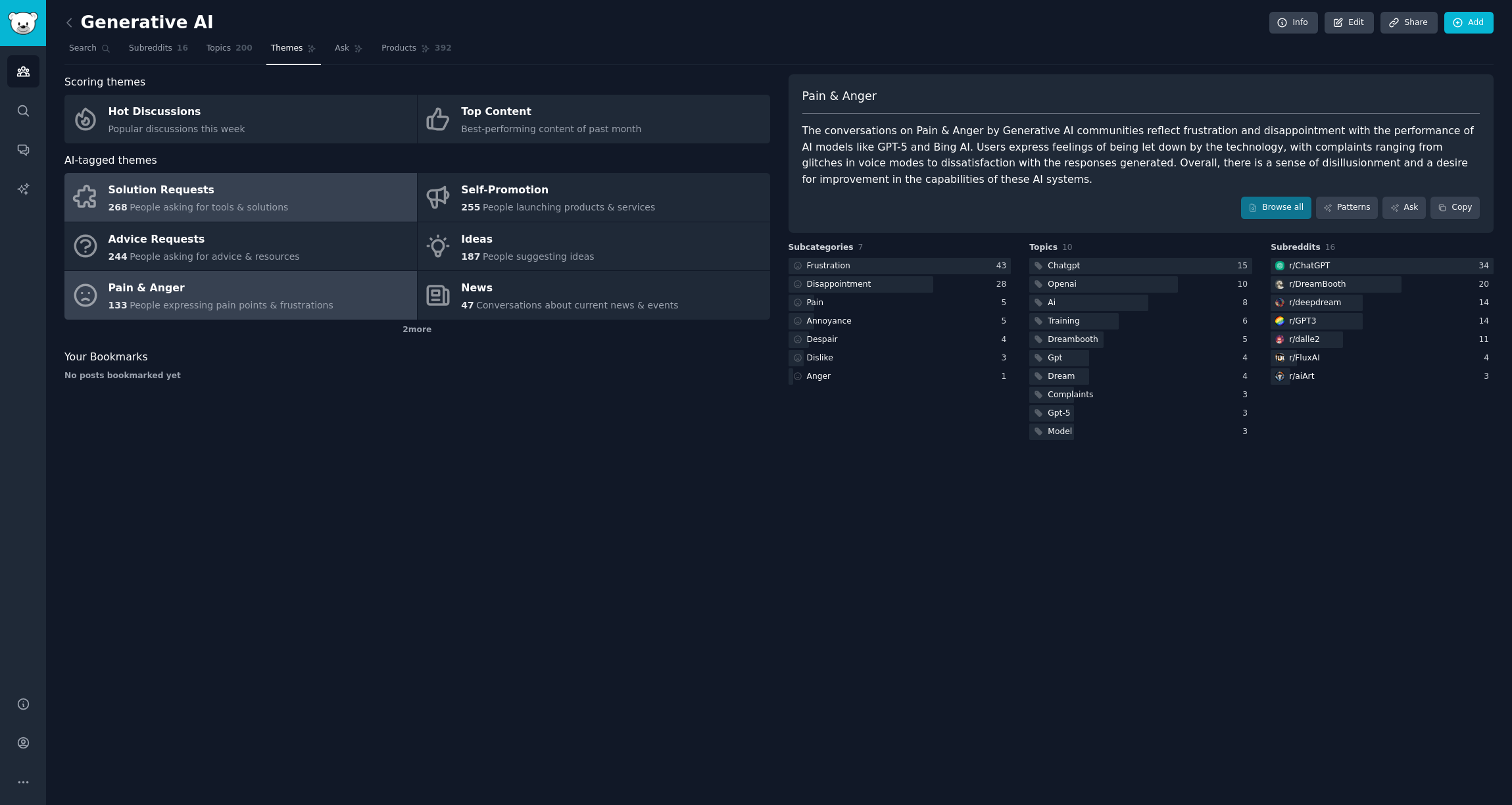
click at [286, 210] on link "Solution Requests 268 People asking for tools & solutions" at bounding box center [240, 197] width 353 height 48
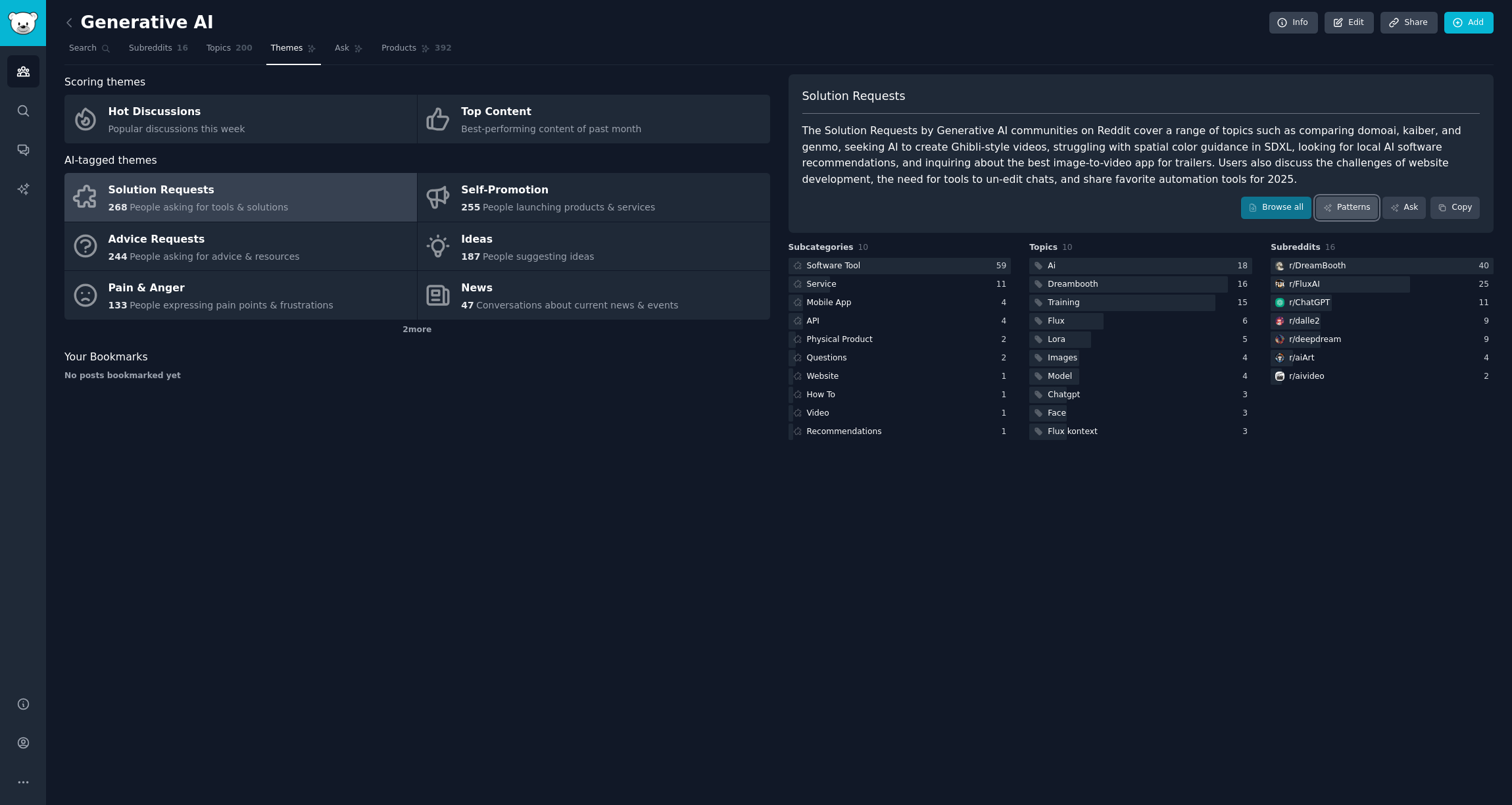
click at [1349, 204] on link "Patterns" at bounding box center [1346, 208] width 62 height 22
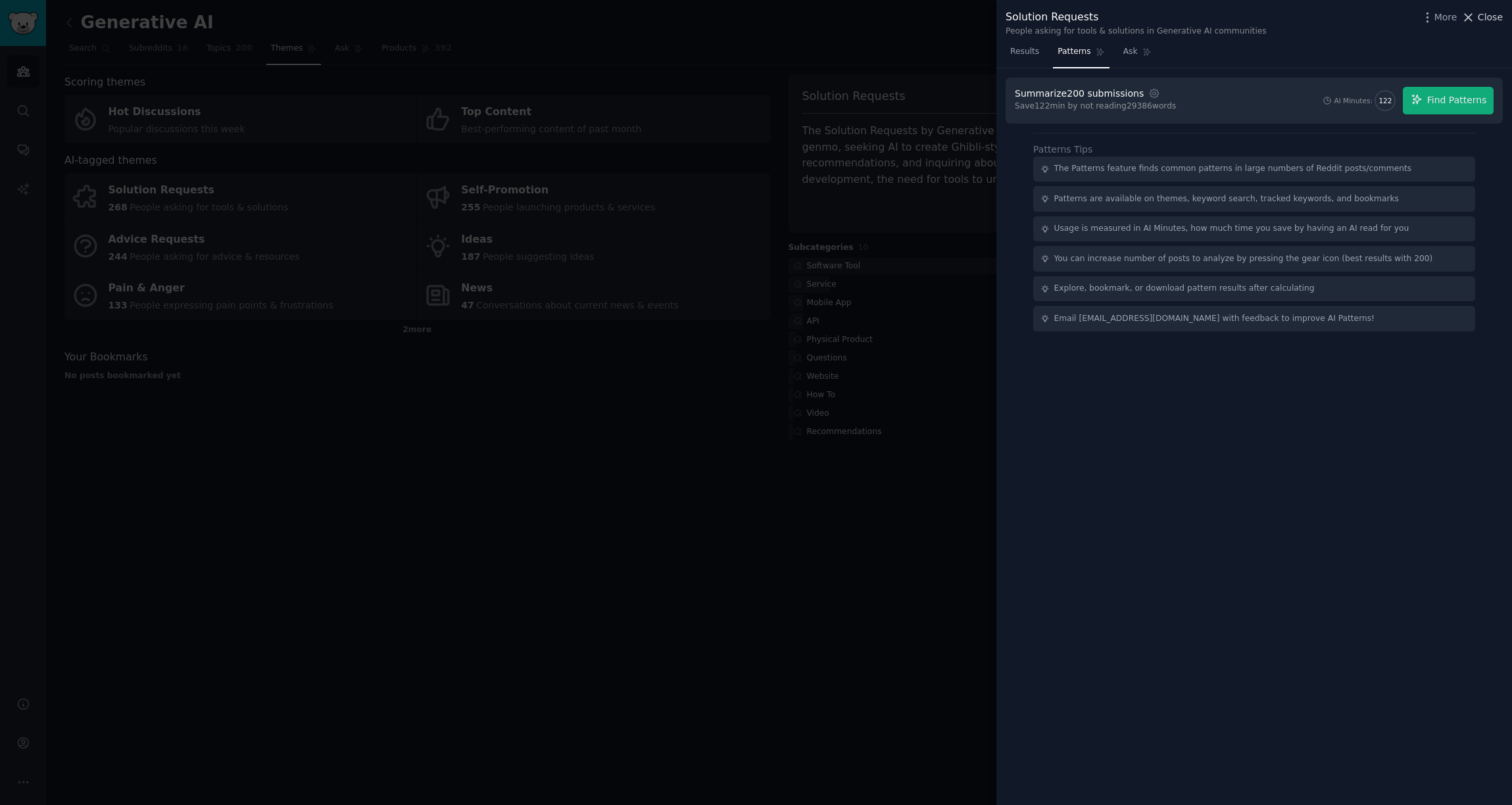
click at [1490, 10] on span "Close" at bounding box center [1491, 17] width 25 height 14
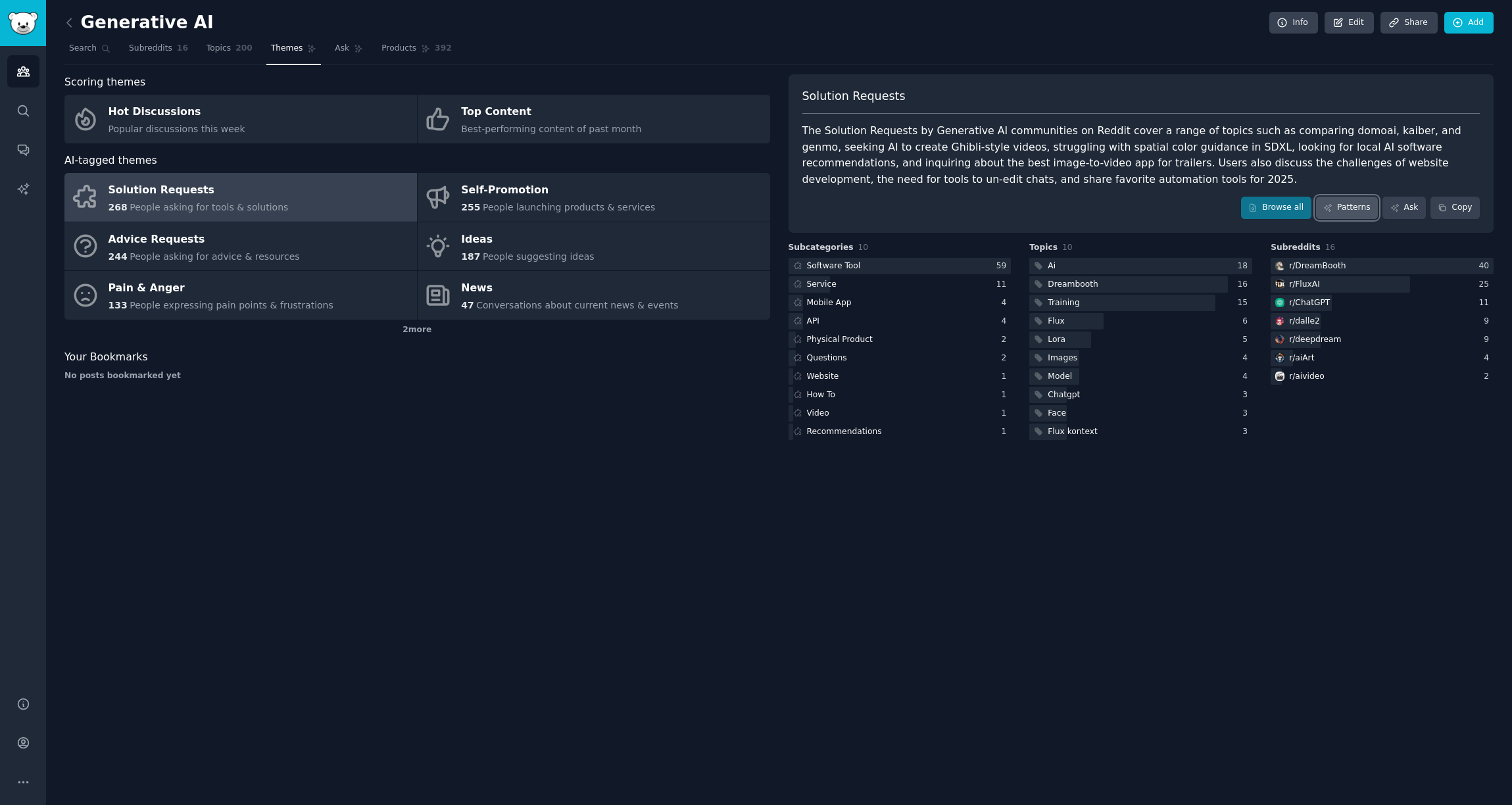
click at [1357, 202] on link "Patterns" at bounding box center [1346, 208] width 62 height 22
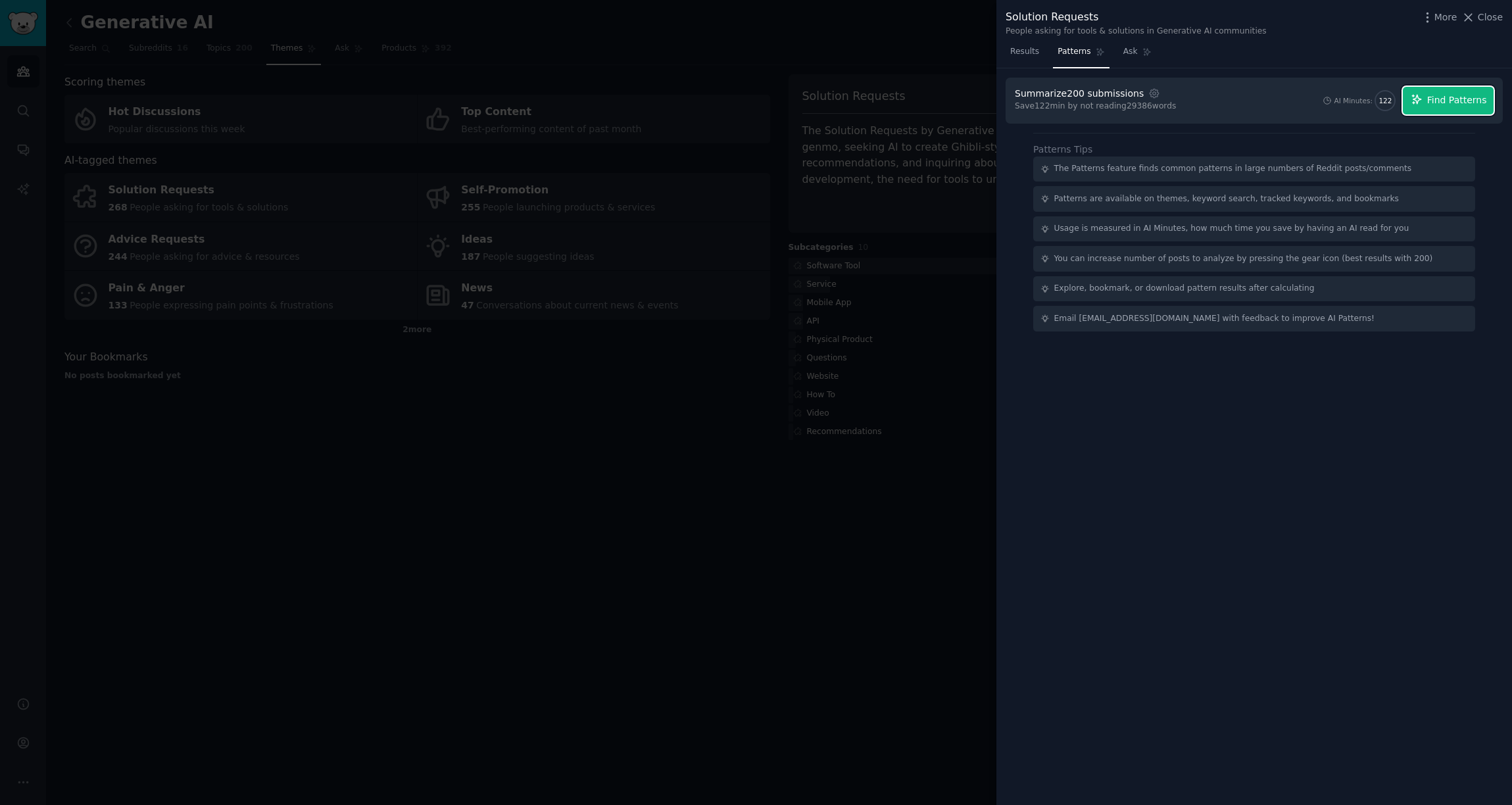
click at [1474, 109] on button "Find Patterns" at bounding box center [1448, 100] width 91 height 28
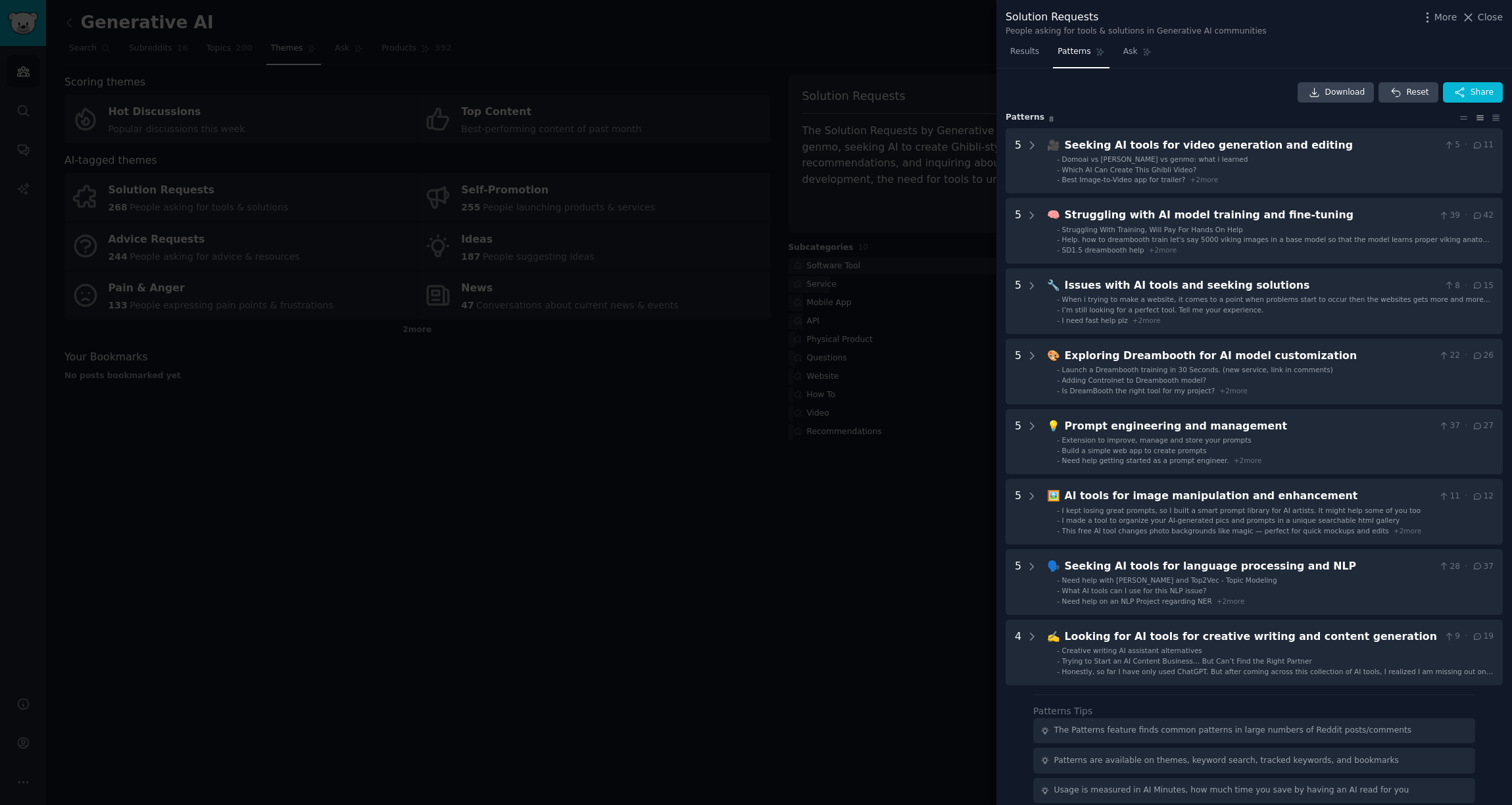
scroll to position [101, 0]
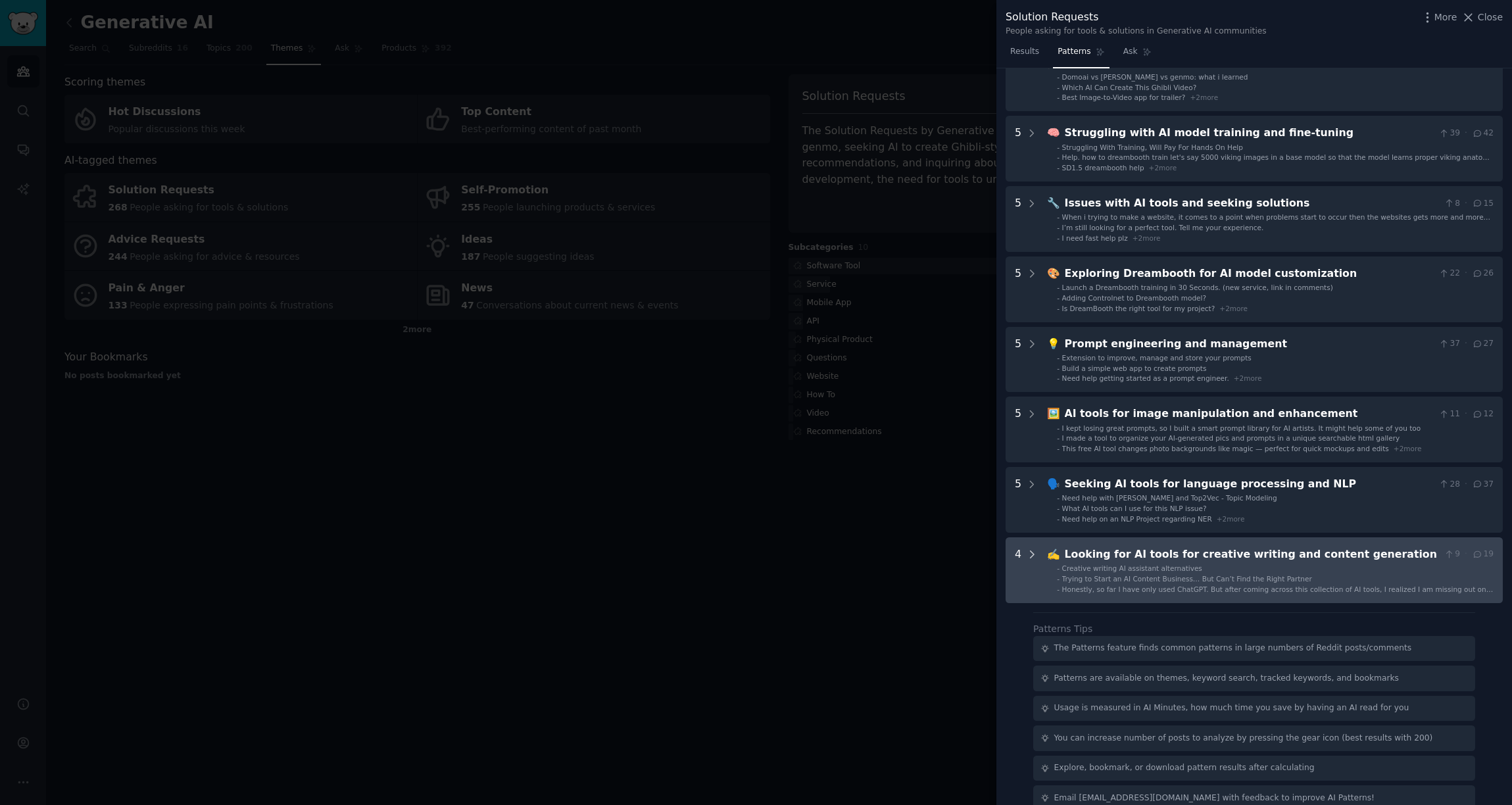
click at [1034, 554] on icon at bounding box center [1031, 554] width 12 height 12
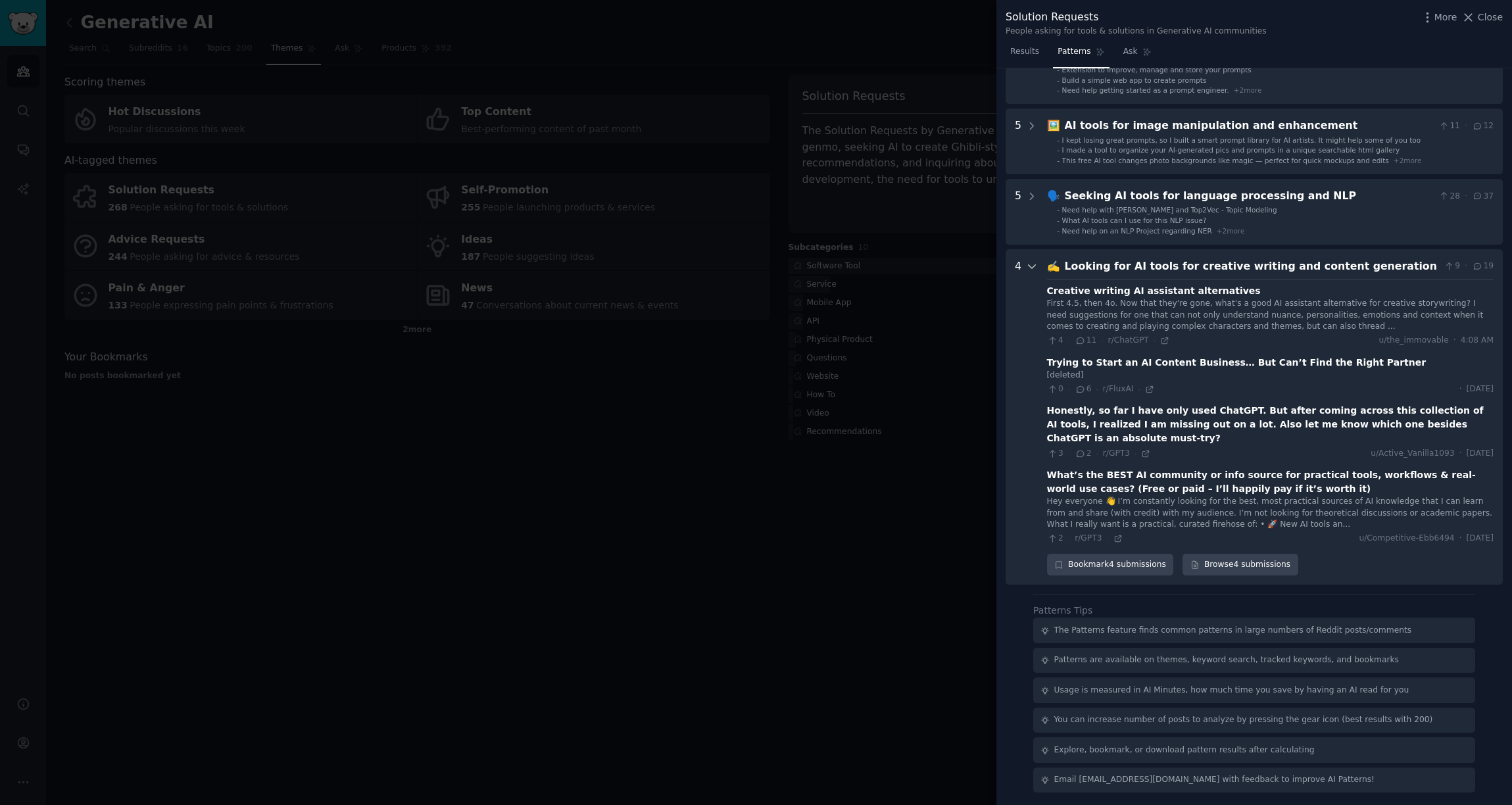
scroll to position [372, 0]
click at [1031, 267] on icon at bounding box center [1031, 265] width 12 height 12
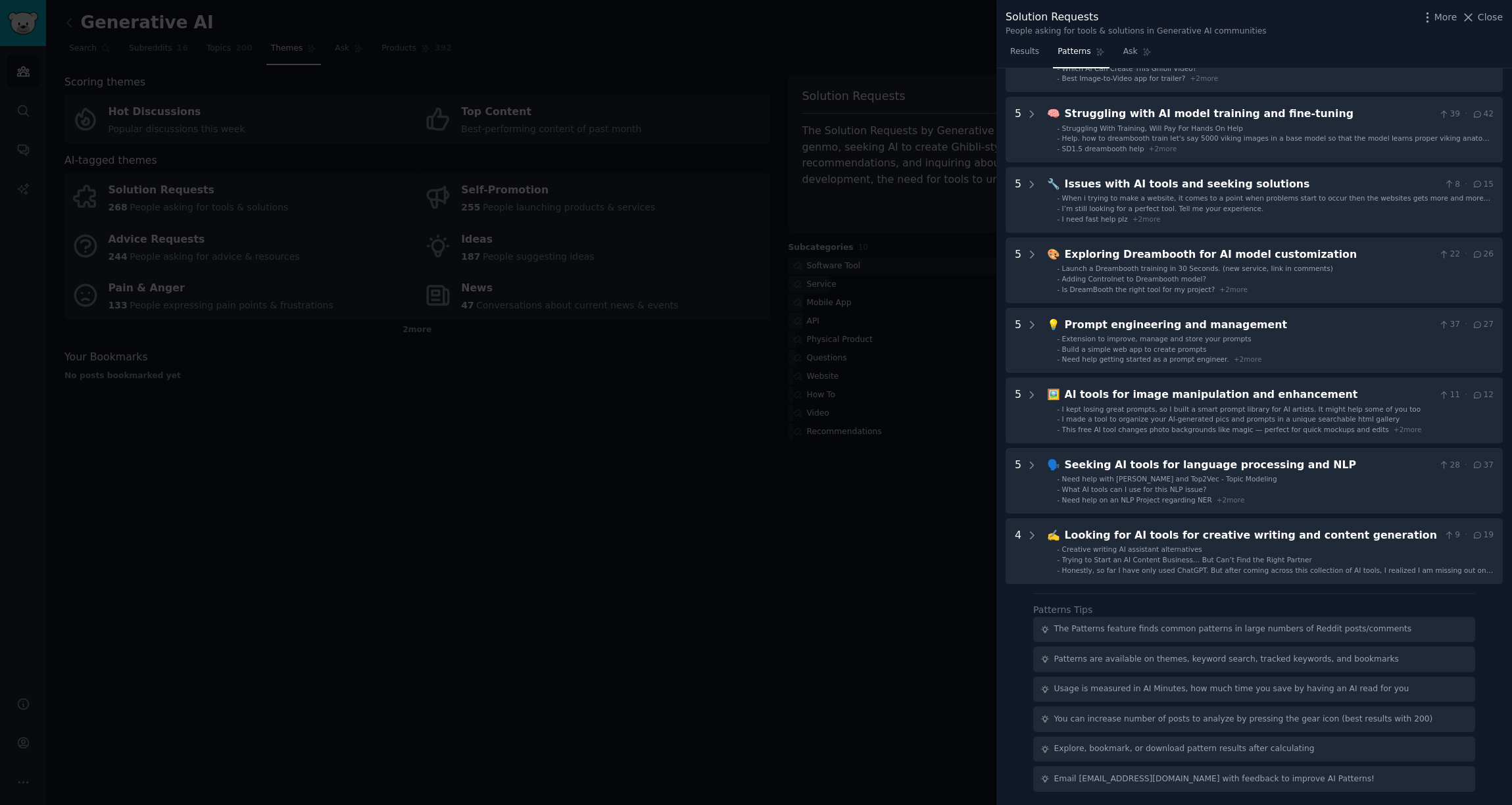
click at [977, 202] on div at bounding box center [756, 402] width 1512 height 805
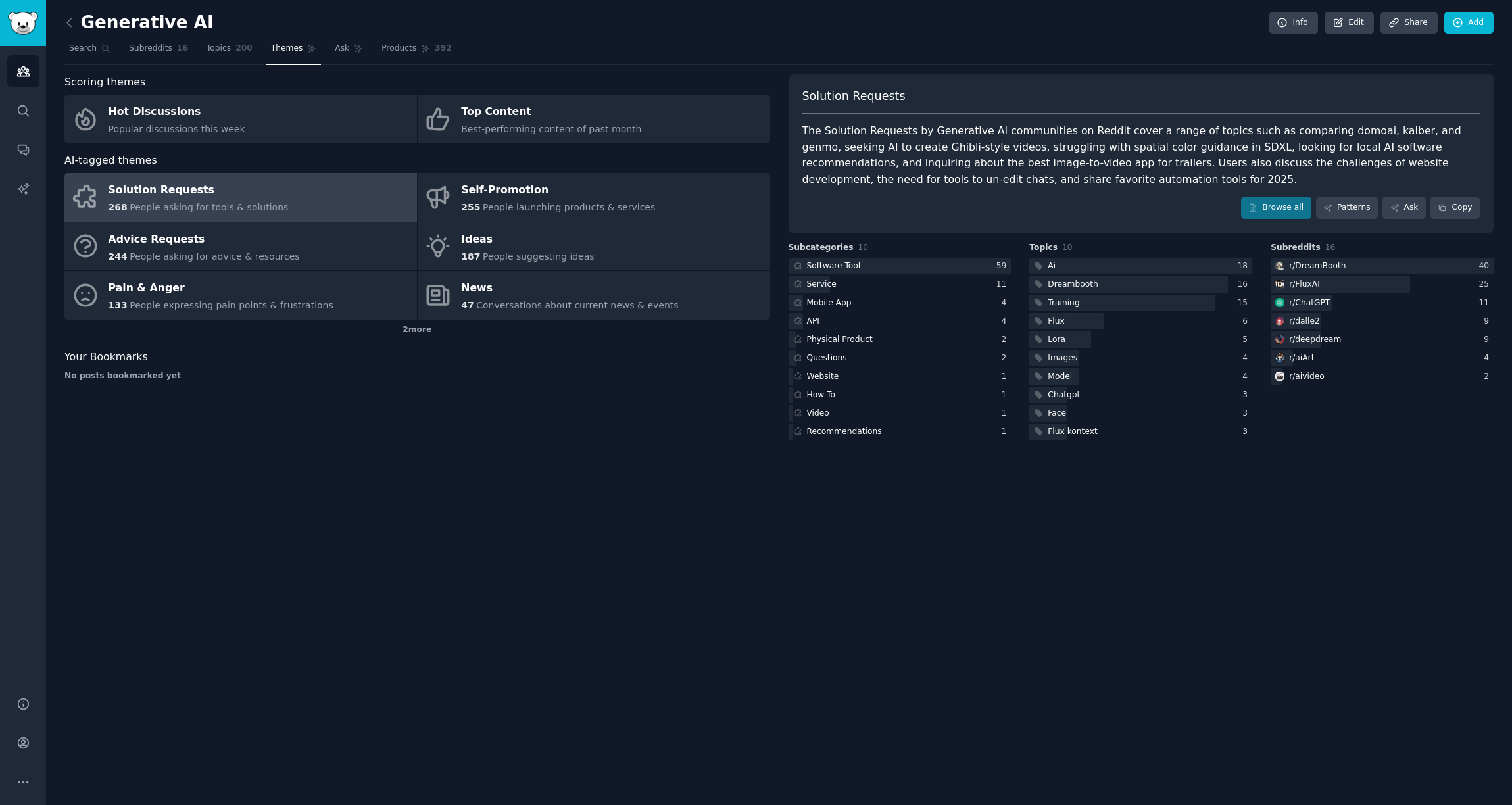
click at [68, 30] on link at bounding box center [73, 23] width 17 height 21
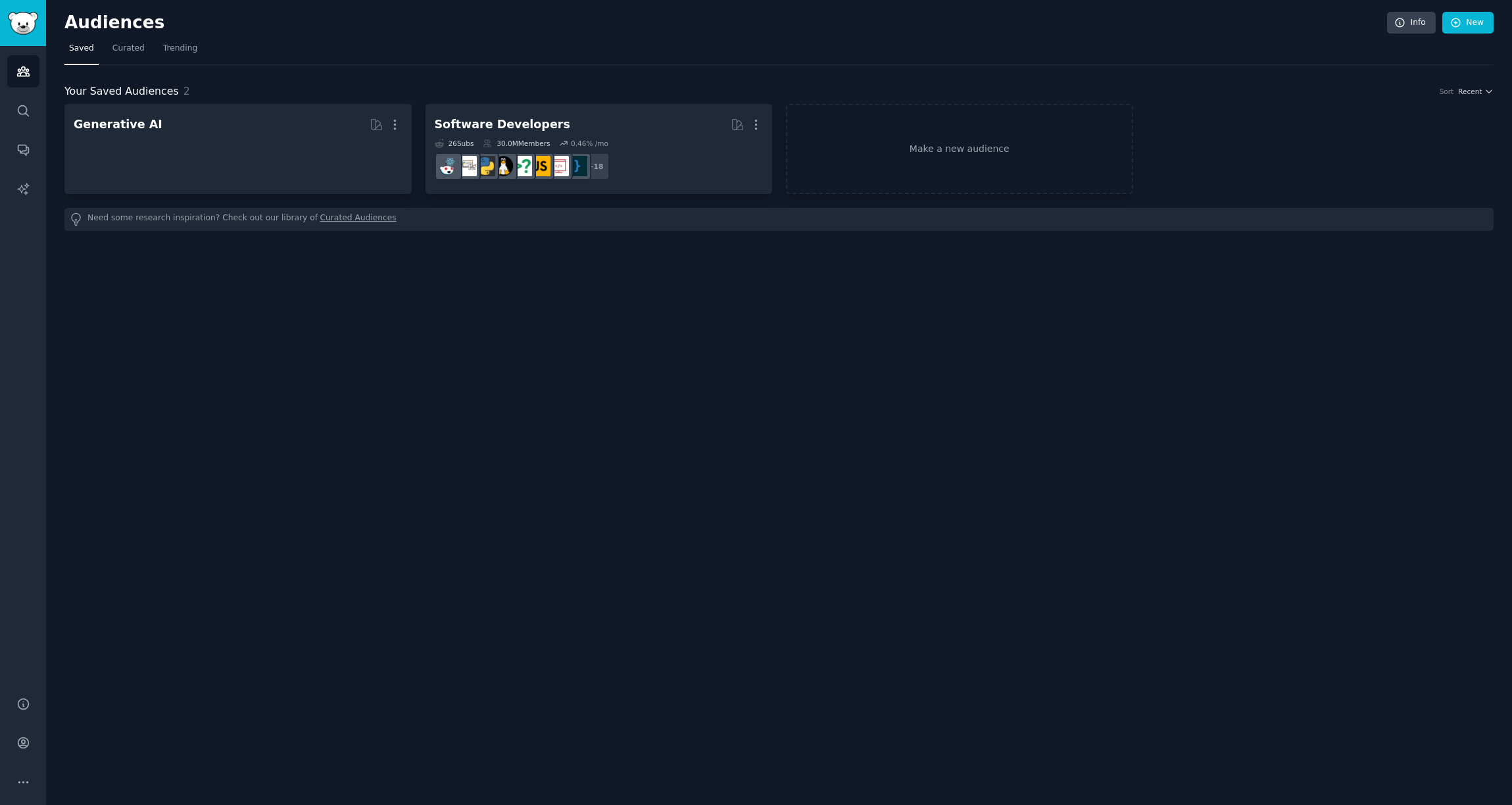
click at [68, 30] on h2 "Audiences" at bounding box center [726, 23] width 1323 height 21
click at [126, 59] on link "Curated" at bounding box center [129, 51] width 42 height 27
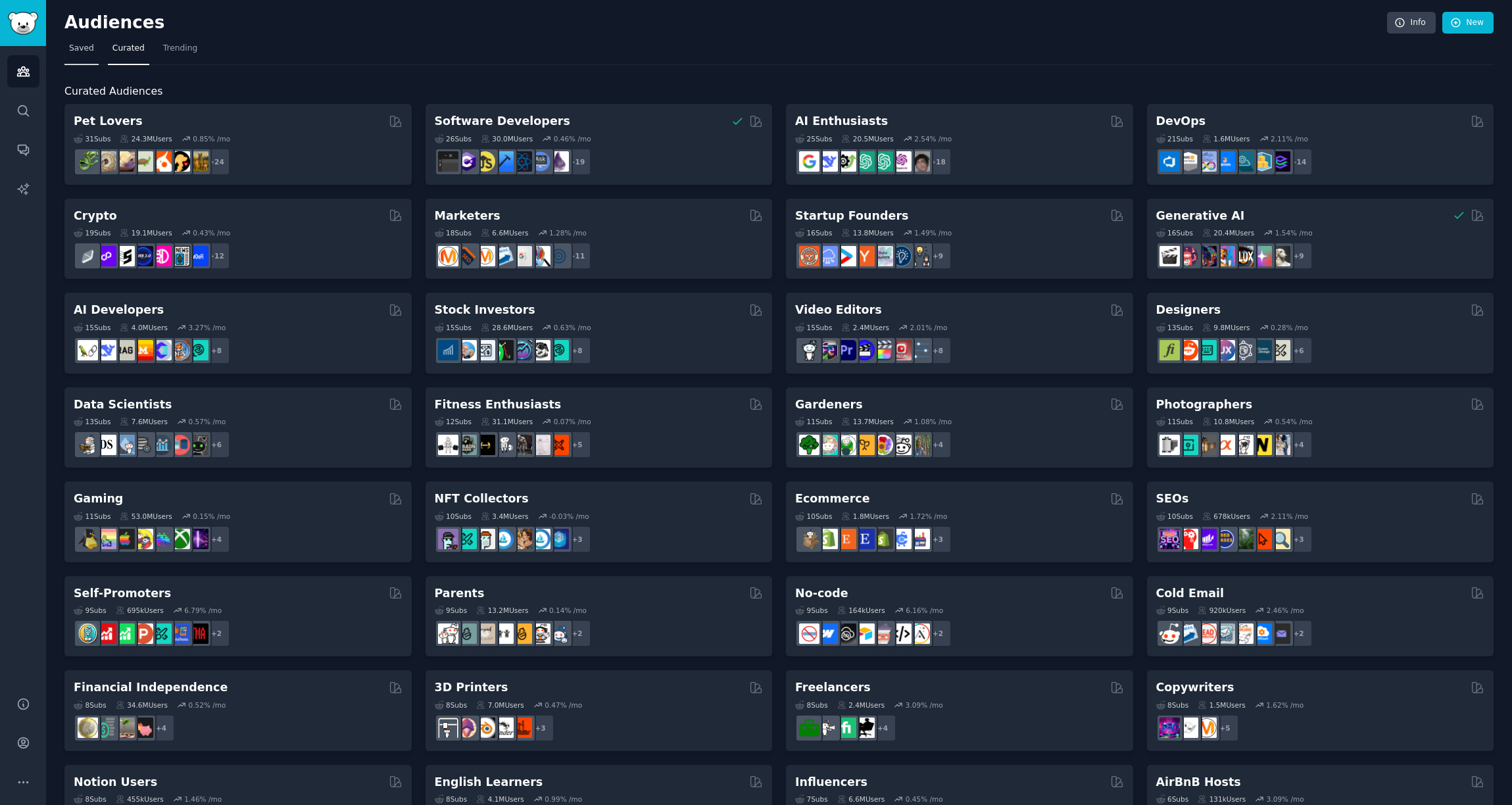
click at [82, 57] on link "Saved" at bounding box center [81, 51] width 34 height 27
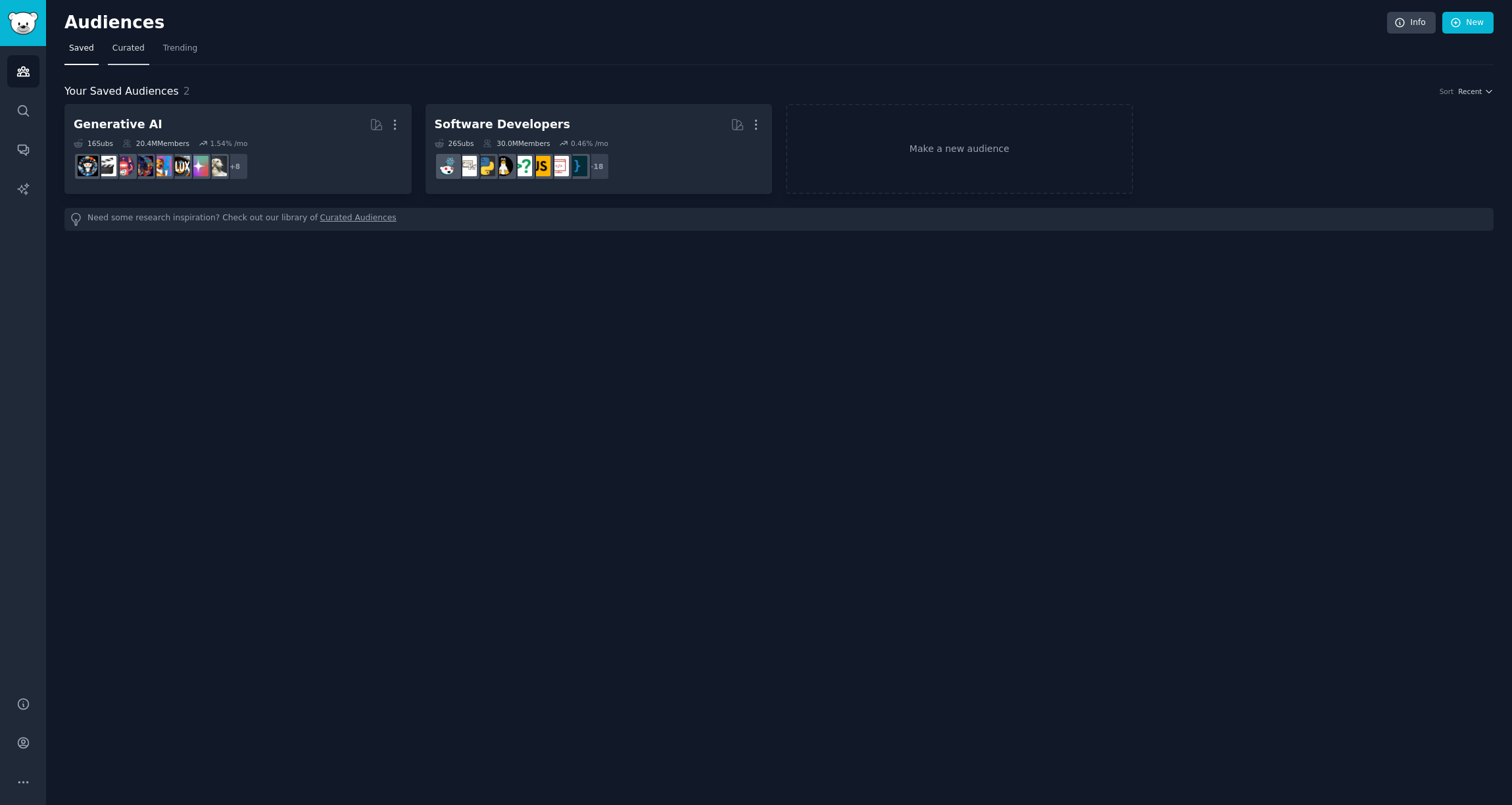
click at [125, 57] on link "Curated" at bounding box center [129, 51] width 42 height 27
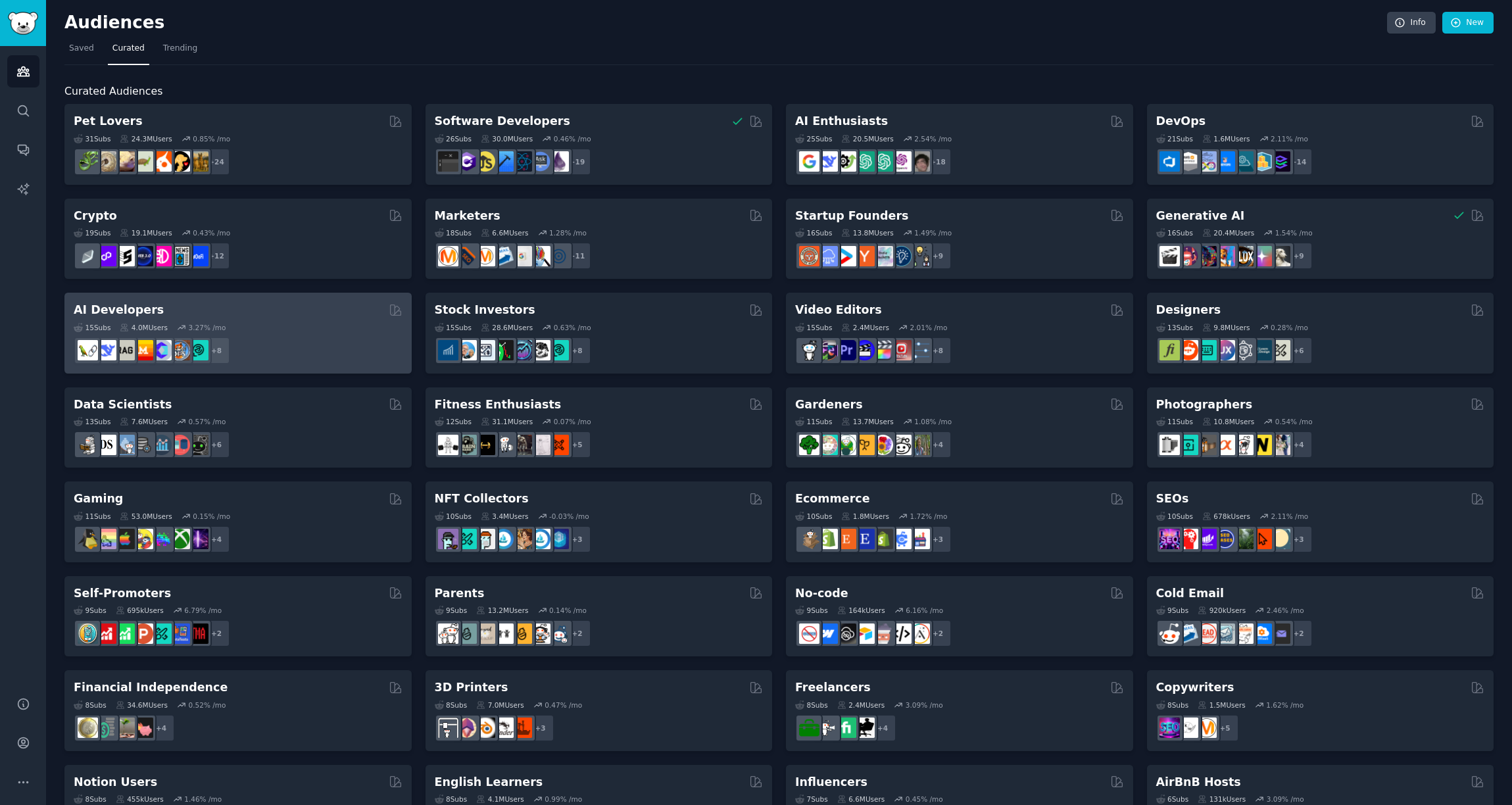
click at [265, 294] on div "AI Developers 15 Sub s 4.0M Users 3.27 % /mo + 8" at bounding box center [238, 333] width 347 height 81
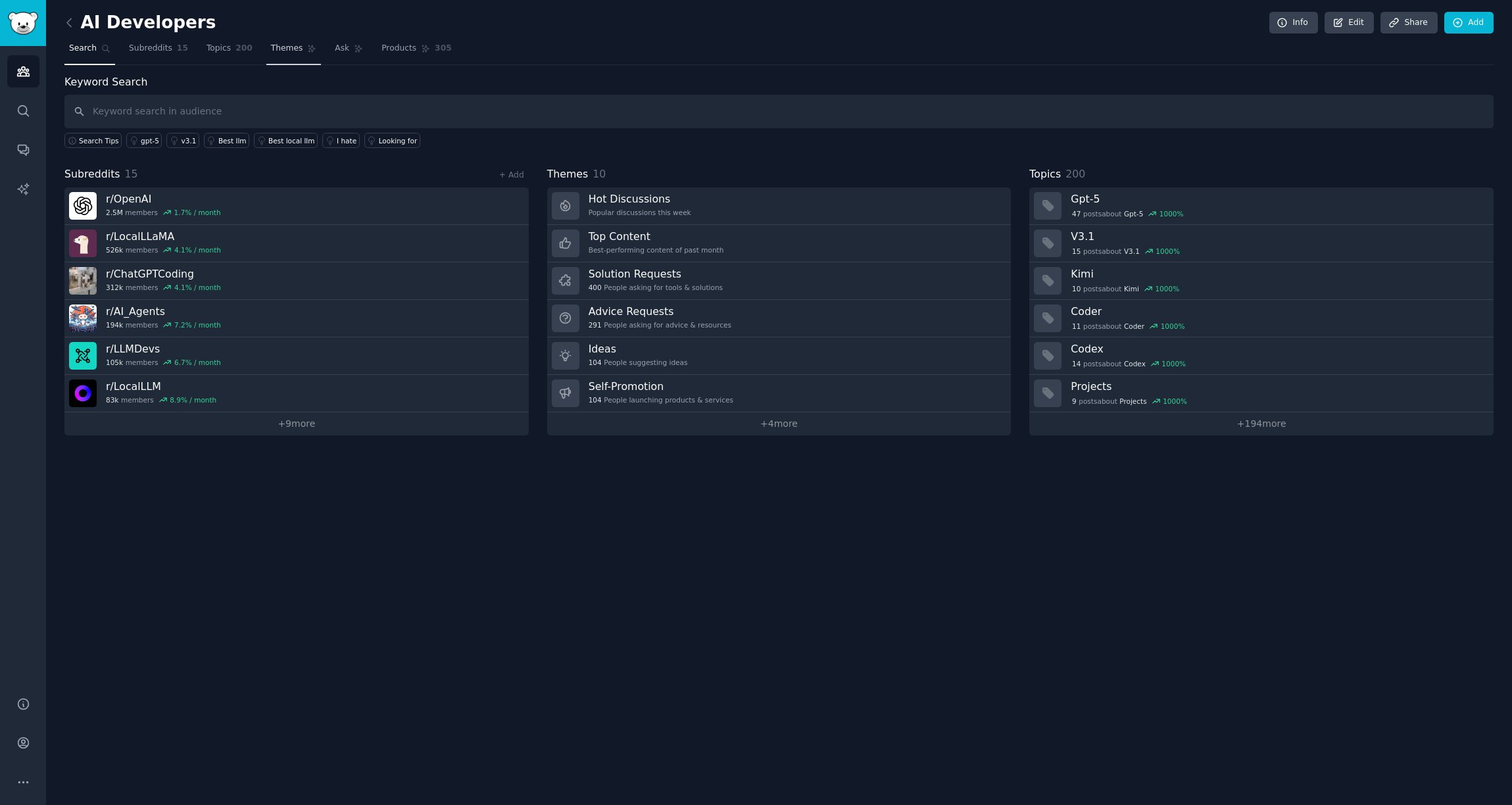
click at [292, 56] on link "Themes" at bounding box center [294, 51] width 55 height 27
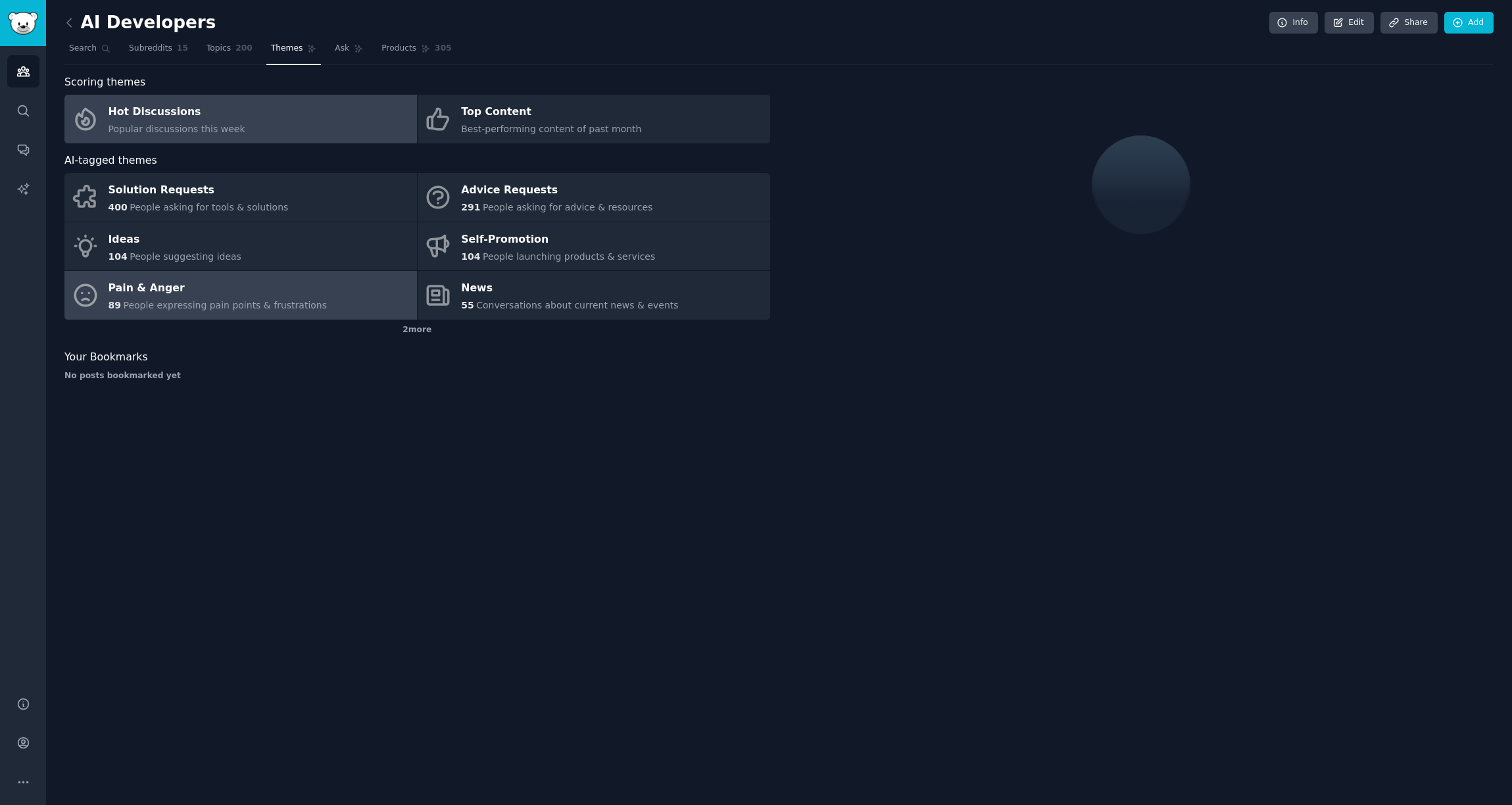
click at [256, 301] on span "People expressing pain points & frustrations" at bounding box center [225, 305] width 204 height 10
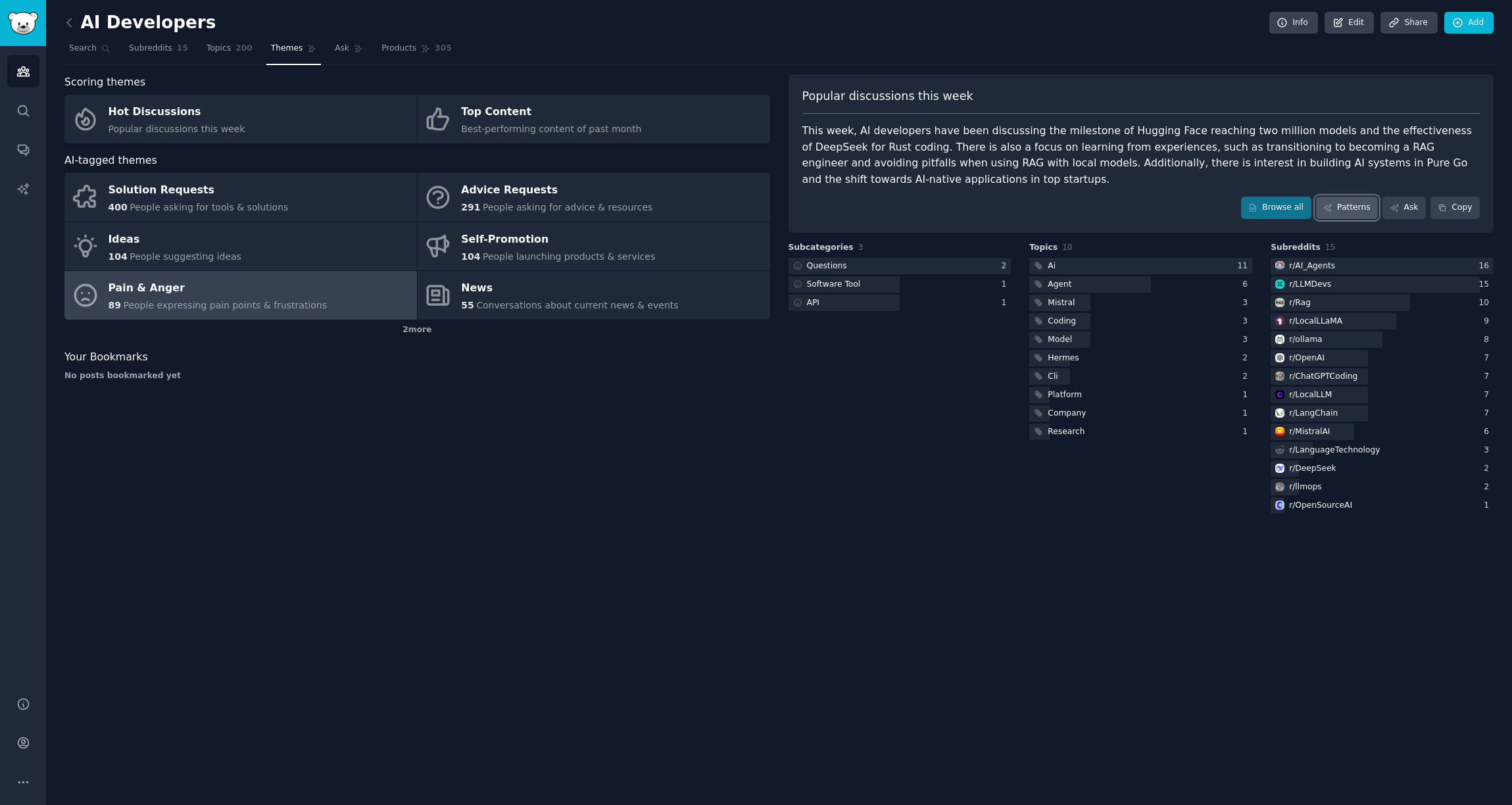
click at [1333, 213] on link "Patterns" at bounding box center [1346, 208] width 62 height 22
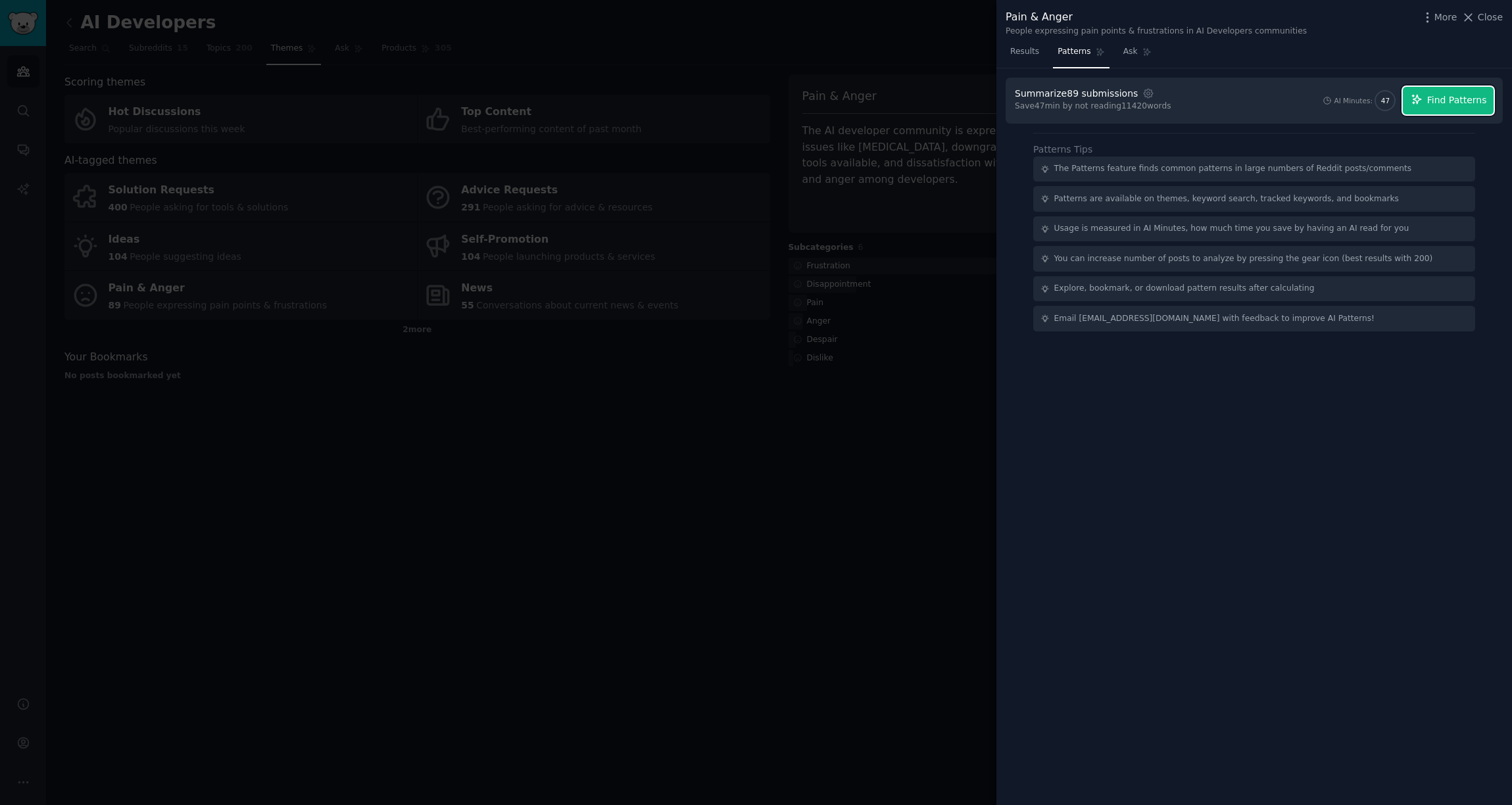
click at [1484, 98] on span "Find Patterns" at bounding box center [1457, 100] width 60 height 14
